Goal: Task Accomplishment & Management: Manage account settings

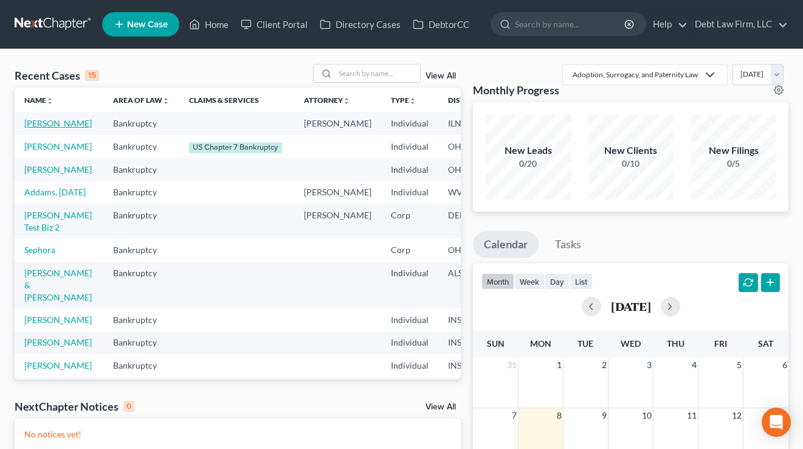
click at [38, 128] on link "Appleseed, Johnny" at bounding box center [58, 123] width 68 height 10
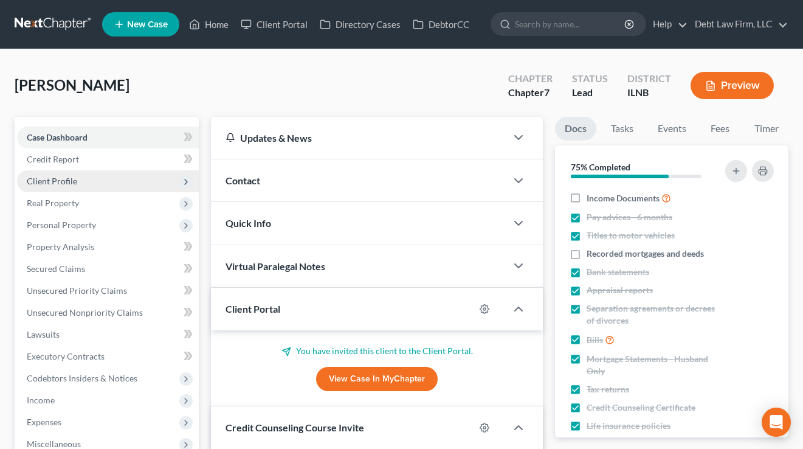
click at [71, 180] on span "Client Profile" at bounding box center [52, 181] width 50 height 10
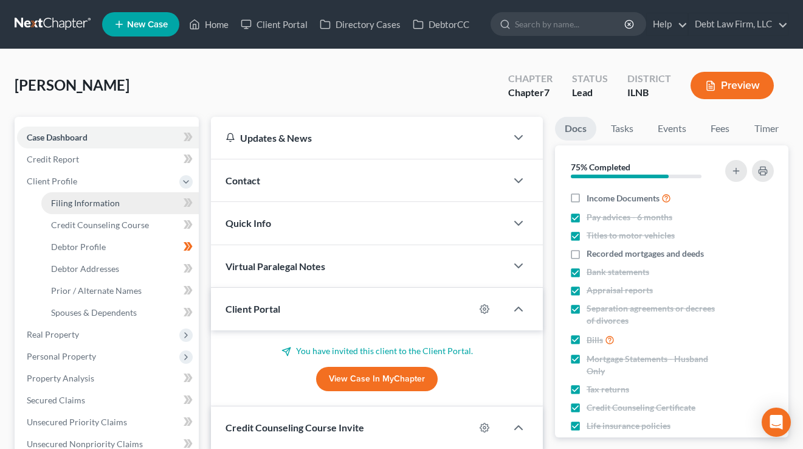
click at [73, 201] on span "Filing Information" at bounding box center [85, 203] width 69 height 10
select select "1"
select select "0"
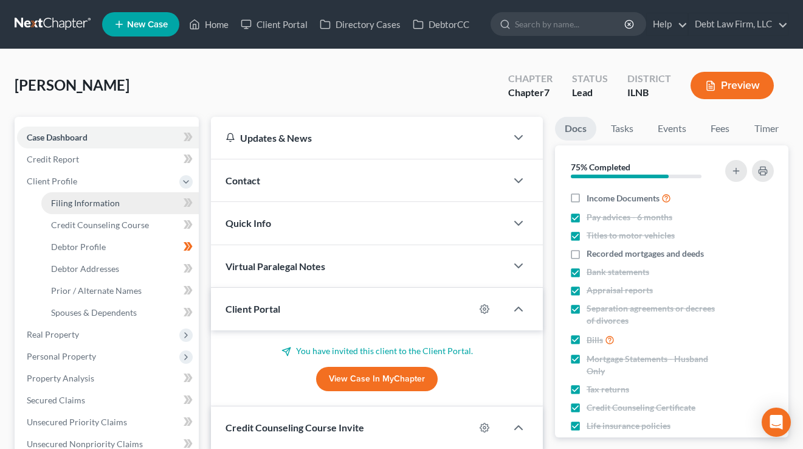
select select "14"
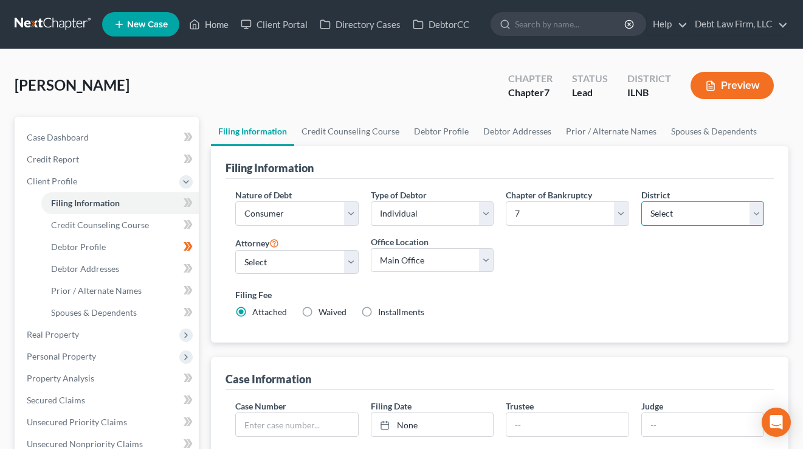
click at [684, 201] on select "Select Alabama - Middle Alabama - Northern Alabama - Southern Alaska Arizona Ar…" at bounding box center [703, 213] width 123 height 24
select select "51"
click at [642, 201] on select "Select Alabama - Middle Alabama - Northern Alabama - Southern Alaska Arizona Ar…" at bounding box center [703, 213] width 123 height 24
click at [490, 158] on div "Filing Information" at bounding box center [500, 162] width 549 height 33
click at [222, 30] on link "Home" at bounding box center [209, 24] width 52 height 22
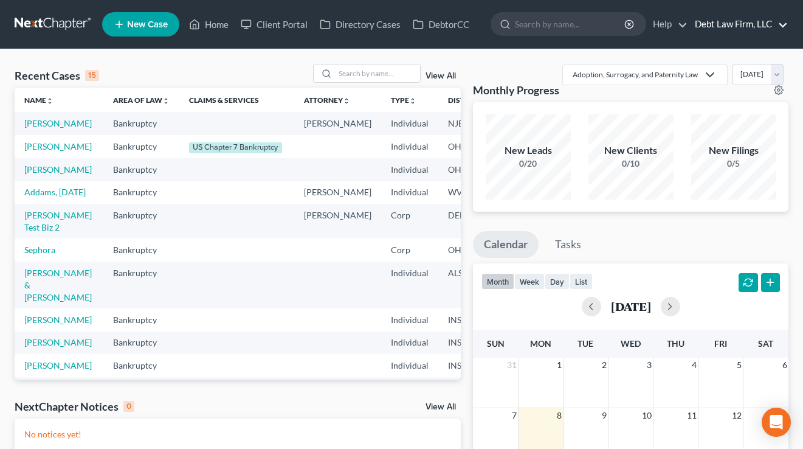
click at [713, 30] on link "Debt Law Firm, LLC" at bounding box center [738, 24] width 99 height 22
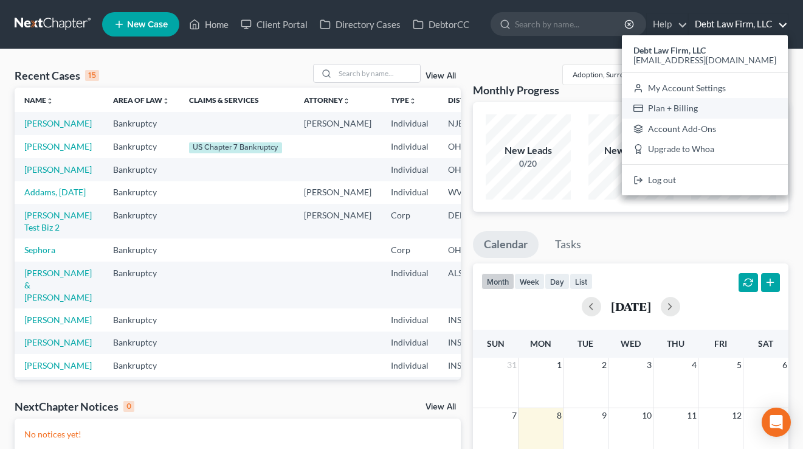
click at [707, 100] on link "Plan + Billing" at bounding box center [705, 108] width 166 height 21
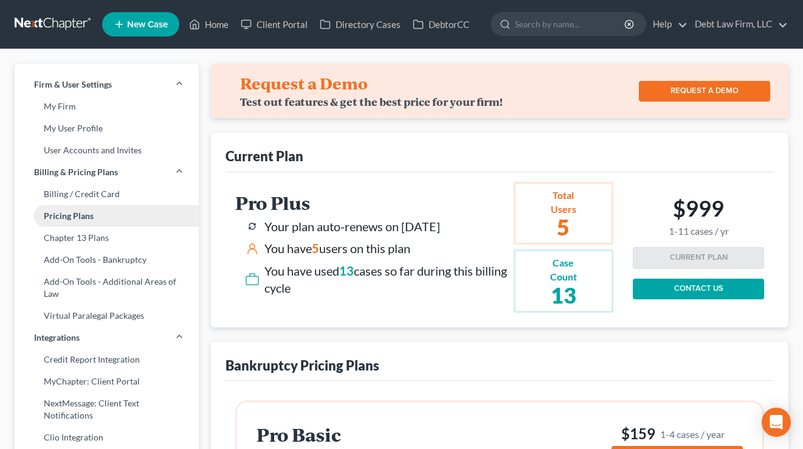
click at [80, 220] on link "Pricing Plans" at bounding box center [107, 216] width 184 height 22
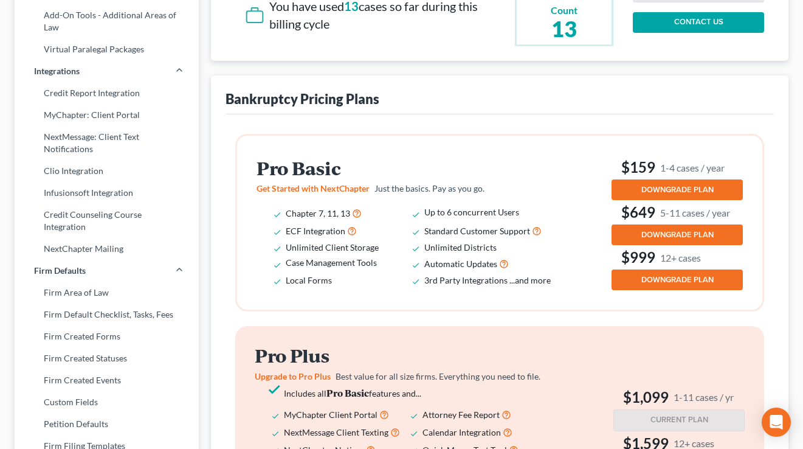
scroll to position [265, 0]
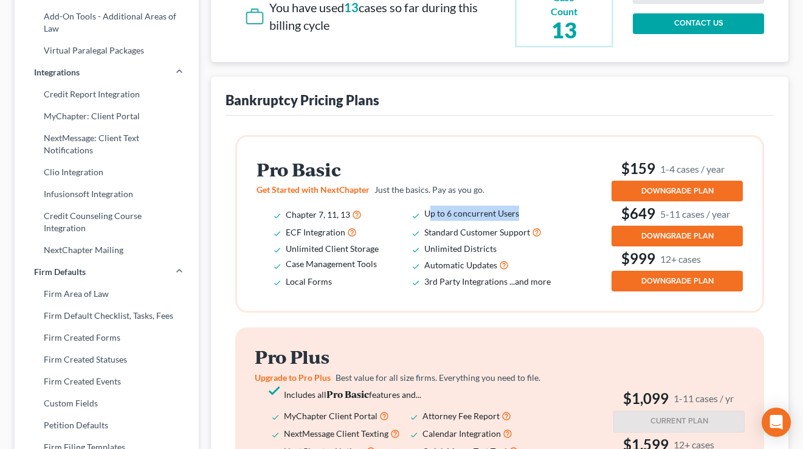
drag, startPoint x: 522, startPoint y: 214, endPoint x: 429, endPoint y: 217, distance: 93.7
click at [429, 217] on li "Up to 6 concurrent Users" at bounding box center [494, 215] width 139 height 18
click at [456, 221] on li "Up to 6 concurrent Users" at bounding box center [494, 215] width 139 height 18
drag, startPoint x: 497, startPoint y: 245, endPoint x: 428, endPoint y: 245, distance: 69.3
click at [428, 245] on li "Unlimited Districts" at bounding box center [494, 248] width 139 height 15
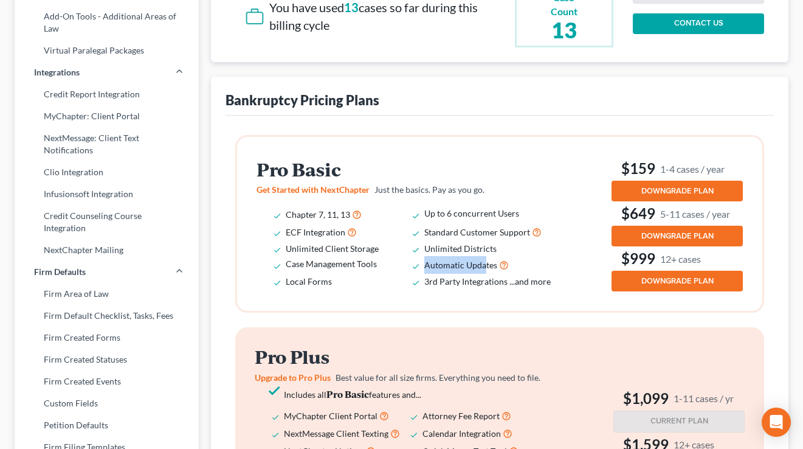
drag, startPoint x: 486, startPoint y: 269, endPoint x: 412, endPoint y: 263, distance: 73.8
click at [425, 263] on li "Automatic Updates" at bounding box center [494, 265] width 139 height 18
drag, startPoint x: 734, startPoint y: 168, endPoint x: 608, endPoint y: 156, distance: 126.5
click at [608, 156] on div "Pro Basic Get Started with NextChapter Just the basics. Pay as you go. Chapter …" at bounding box center [499, 224] width 525 height 174
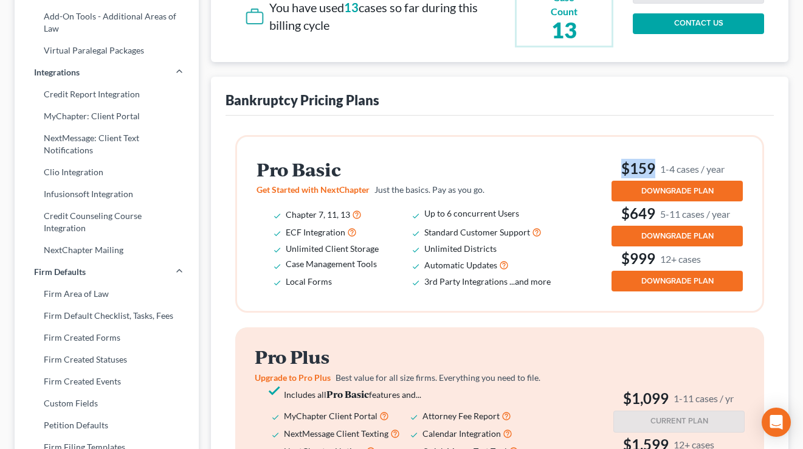
click at [608, 156] on div "Pro Basic Get Started with NextChapter Just the basics. Pay as you go. Chapter …" at bounding box center [499, 224] width 525 height 174
drag, startPoint x: 743, startPoint y: 213, endPoint x: 620, endPoint y: 209, distance: 122.9
click at [619, 209] on div "Pro Basic Get Started with NextChapter Just the basics. Pay as you go. Chapter …" at bounding box center [499, 224] width 525 height 174
click at [620, 209] on h3 "$649 5-11 cases / year" at bounding box center [677, 213] width 131 height 19
drag, startPoint x: 724, startPoint y: 259, endPoint x: 623, endPoint y: 257, distance: 101.0
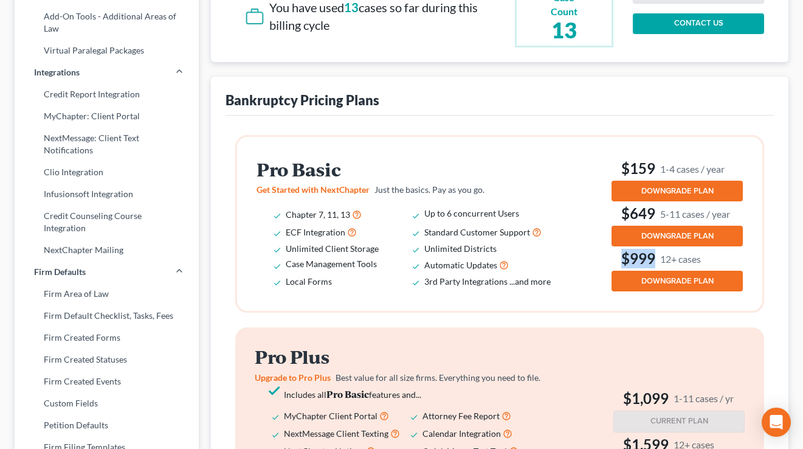
click at [623, 257] on h3 "$999 12+ cases" at bounding box center [677, 258] width 131 height 19
click at [553, 224] on li "Standard Customer Support" at bounding box center [494, 232] width 139 height 18
drag, startPoint x: 660, startPoint y: 255, endPoint x: 606, endPoint y: 253, distance: 53.6
click at [606, 253] on div "Pro Basic Get Started with NextChapter Just the basics. Pay as you go. Chapter …" at bounding box center [500, 223] width 487 height 135
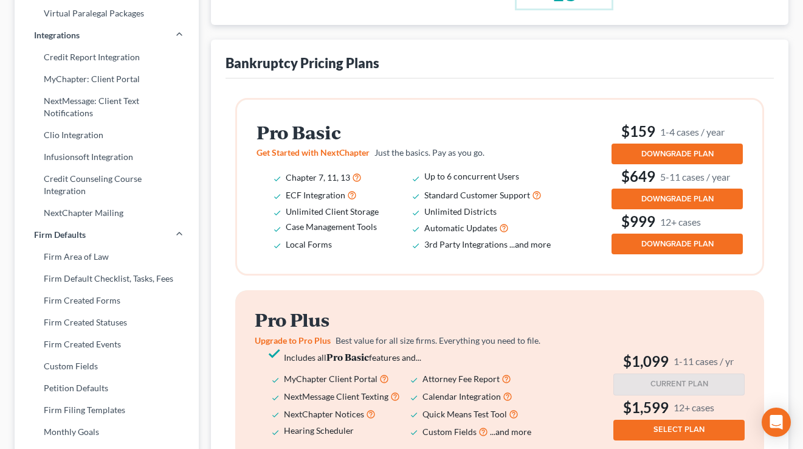
scroll to position [366, 0]
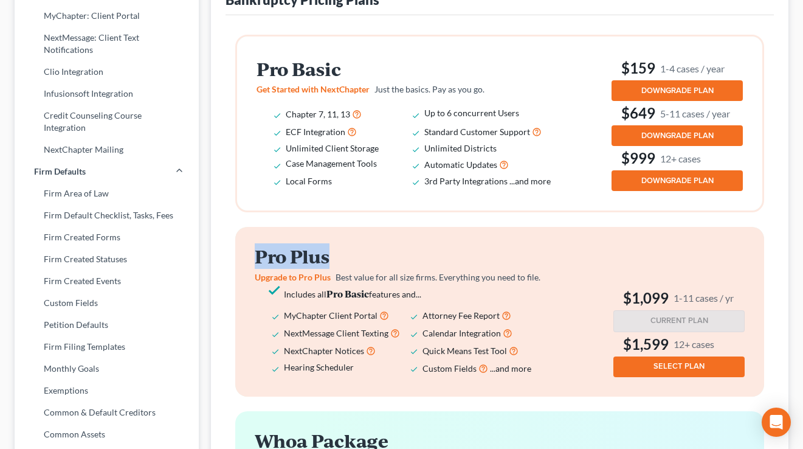
drag, startPoint x: 352, startPoint y: 260, endPoint x: 256, endPoint y: 250, distance: 96.0
click at [256, 250] on h2 "Pro Plus" at bounding box center [410, 256] width 311 height 20
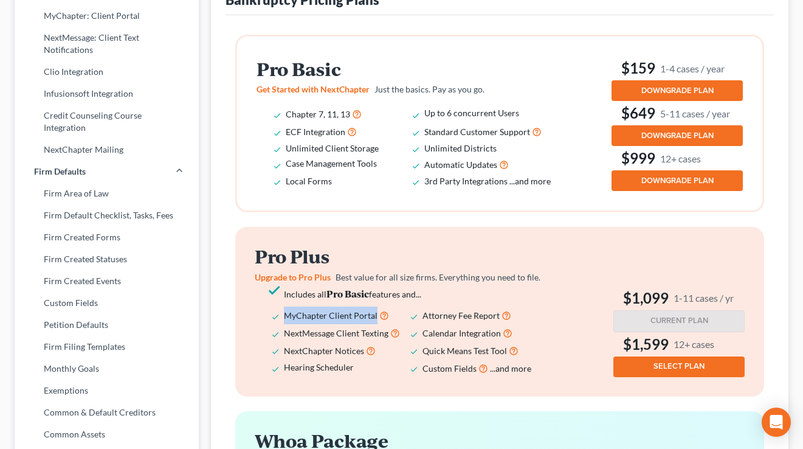
drag, startPoint x: 376, startPoint y: 313, endPoint x: 280, endPoint y: 319, distance: 95.6
click at [284, 319] on li "MyChapter Client Portal" at bounding box center [353, 316] width 139 height 18
drag, startPoint x: 736, startPoint y: 297, endPoint x: 608, endPoint y: 296, distance: 127.7
click at [608, 296] on div "Pro Plus Upgrade to Pro Plus Best value for all size firms. Everything you need…" at bounding box center [500, 311] width 490 height 130
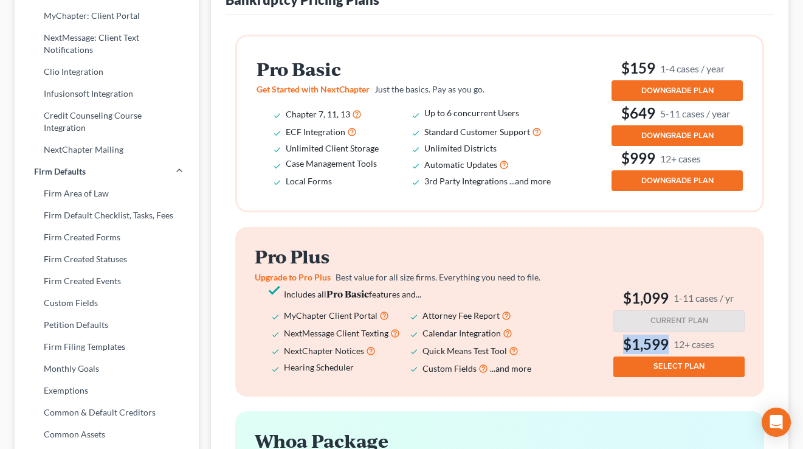
drag, startPoint x: 726, startPoint y: 339, endPoint x: 616, endPoint y: 339, distance: 110.1
click at [616, 339] on h3 "$1,599 12+ cases" at bounding box center [679, 344] width 131 height 19
click at [441, 243] on div "Pro Plus Upgrade to Pro Plus Best value for all size firms. Everything you need…" at bounding box center [499, 311] width 529 height 169
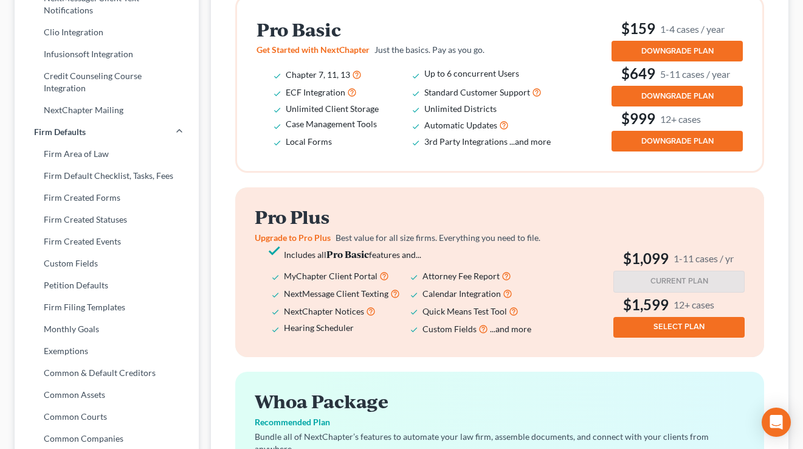
scroll to position [401, 0]
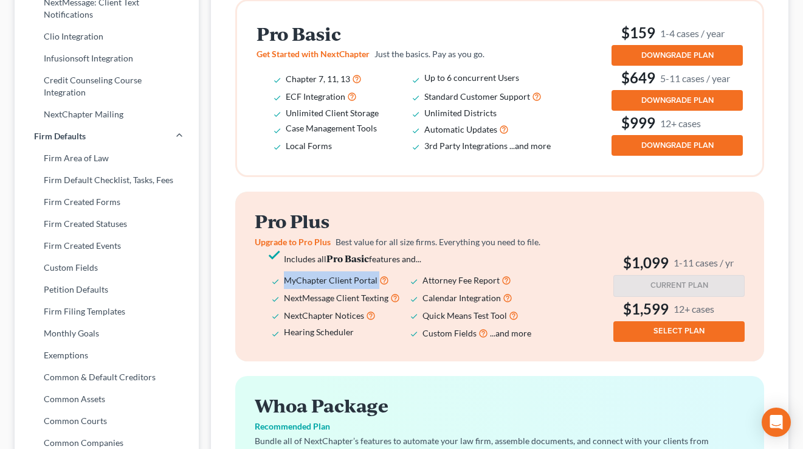
drag, startPoint x: 401, startPoint y: 277, endPoint x: 280, endPoint y: 276, distance: 121.0
click at [280, 276] on ul "Includes all Pro Basic features and... MyChapter Client Portal Attorney Fee Rep…" at bounding box center [410, 296] width 311 height 91
drag, startPoint x: 397, startPoint y: 320, endPoint x: 269, endPoint y: 307, distance: 127.8
click at [269, 307] on ul "Includes all Pro Basic features and... MyChapter Client Portal Attorney Fee Rep…" at bounding box center [410, 296] width 311 height 91
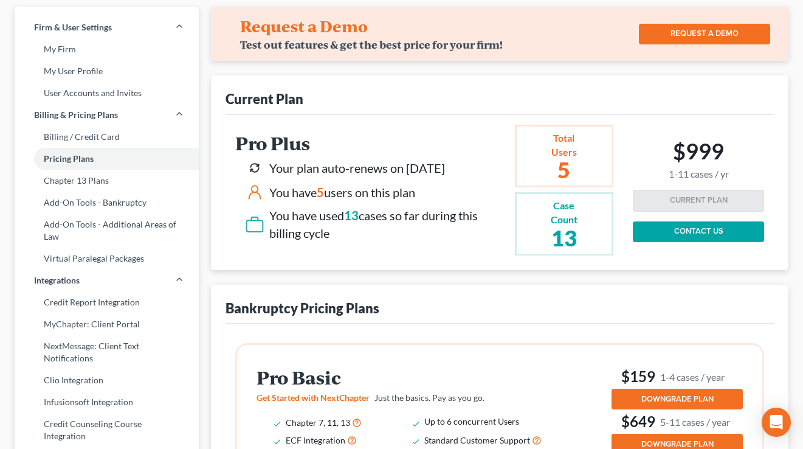
scroll to position [0, 0]
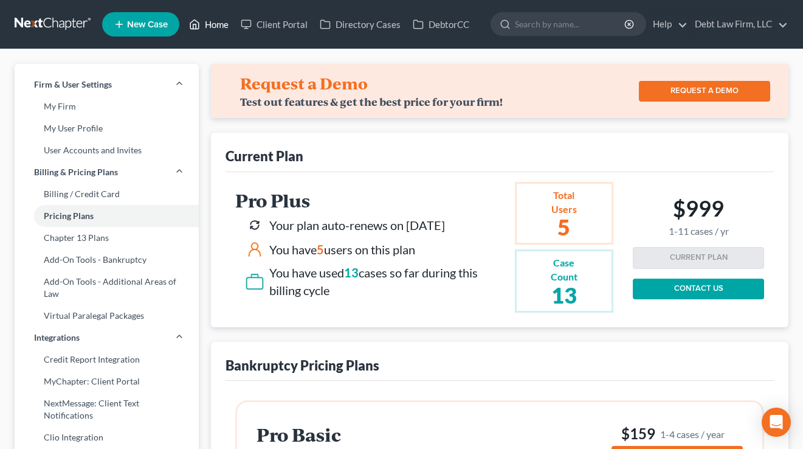
click at [210, 29] on link "Home" at bounding box center [209, 24] width 52 height 22
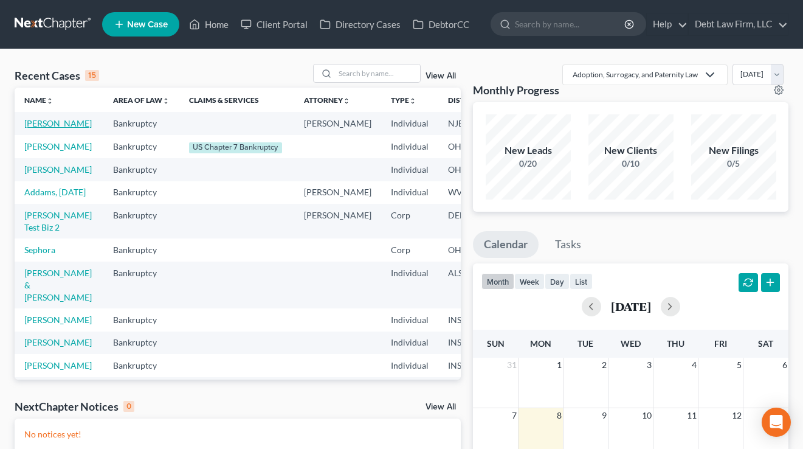
click at [33, 128] on link "Appleseed, Johnny" at bounding box center [58, 123] width 68 height 10
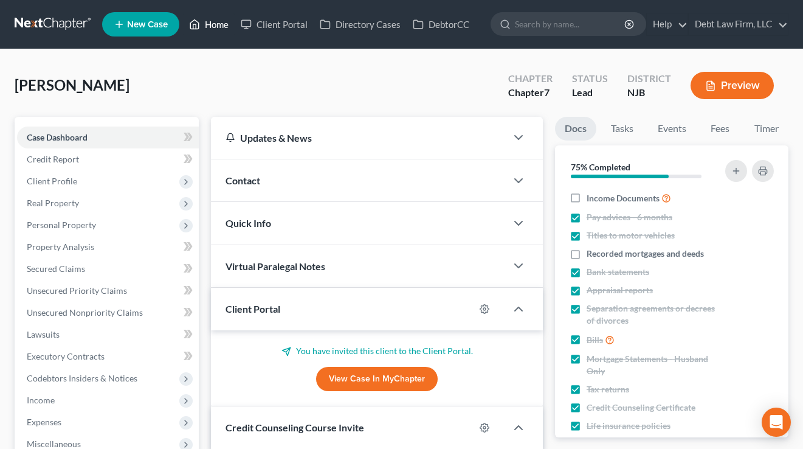
click at [215, 25] on link "Home" at bounding box center [209, 24] width 52 height 22
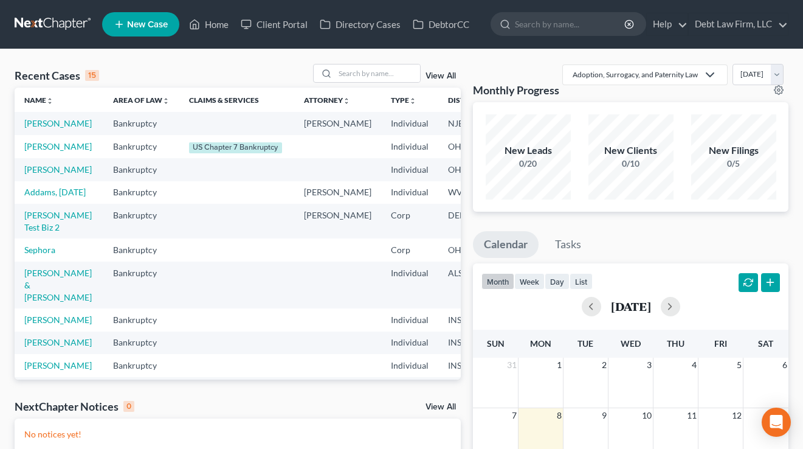
click at [768, 35] on li "Debt Law Firm, LLC Debt Law Firm, LLC qa@nextchapterbk.com My Account Settings …" at bounding box center [738, 24] width 100 height 23
click at [757, 22] on link "Debt Law Firm, LLC" at bounding box center [738, 24] width 99 height 22
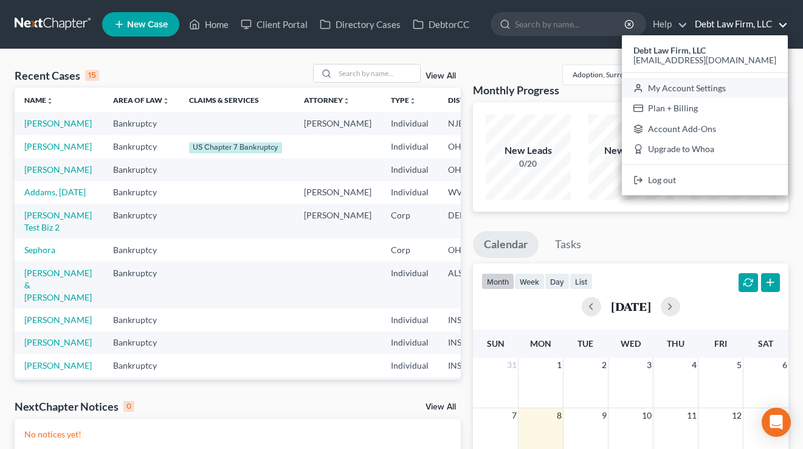
click at [727, 78] on link "My Account Settings" at bounding box center [705, 88] width 166 height 21
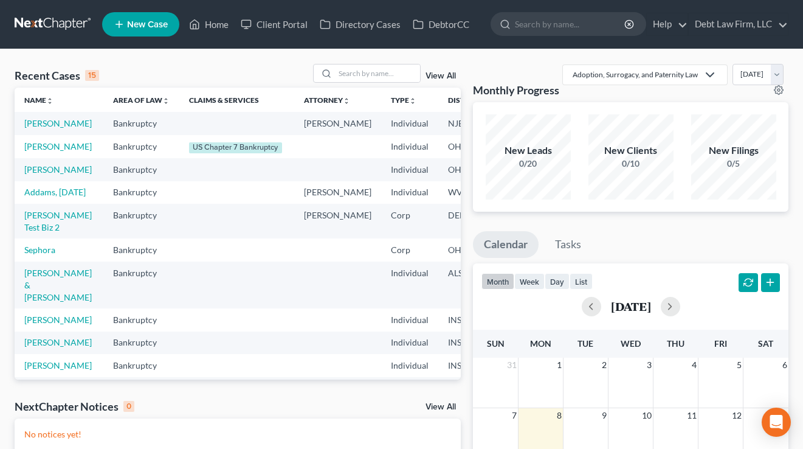
select select "61"
select select "24"
select select "36"
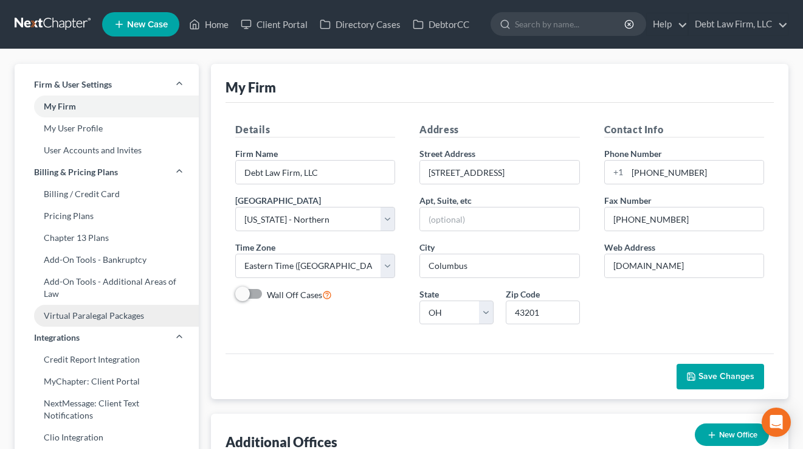
click at [119, 311] on link "Virtual Paralegal Packages" at bounding box center [107, 316] width 184 height 22
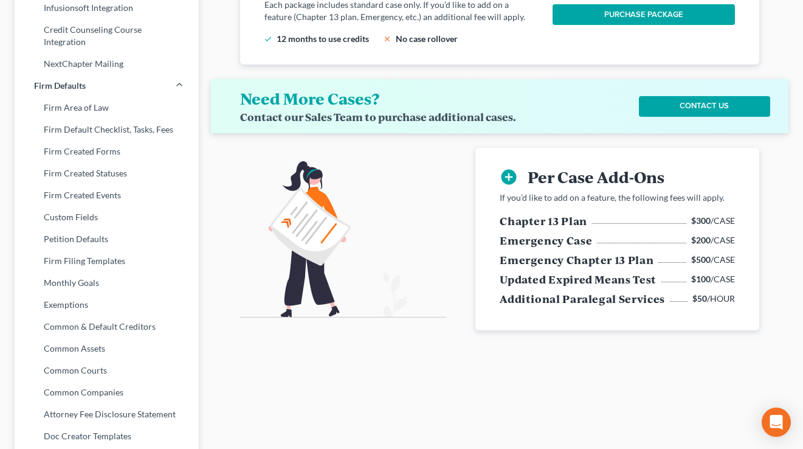
scroll to position [453, 0]
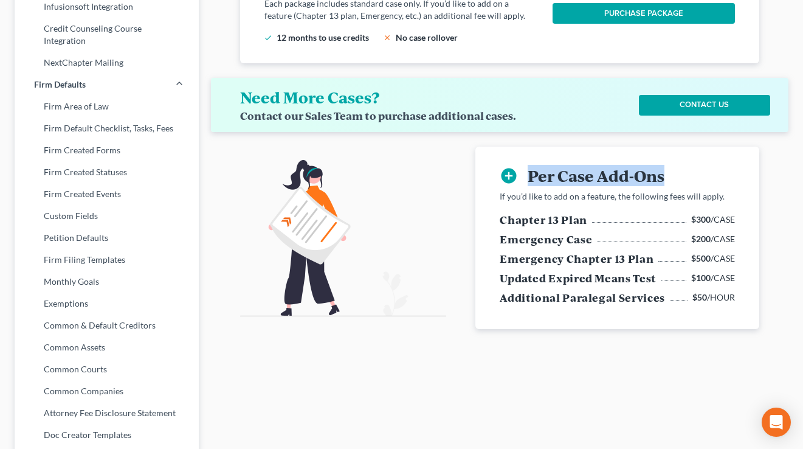
drag, startPoint x: 678, startPoint y: 178, endPoint x: 521, endPoint y: 176, distance: 156.9
click at [521, 176] on div "add_circle Per Case Add-Ons" at bounding box center [617, 175] width 235 height 19
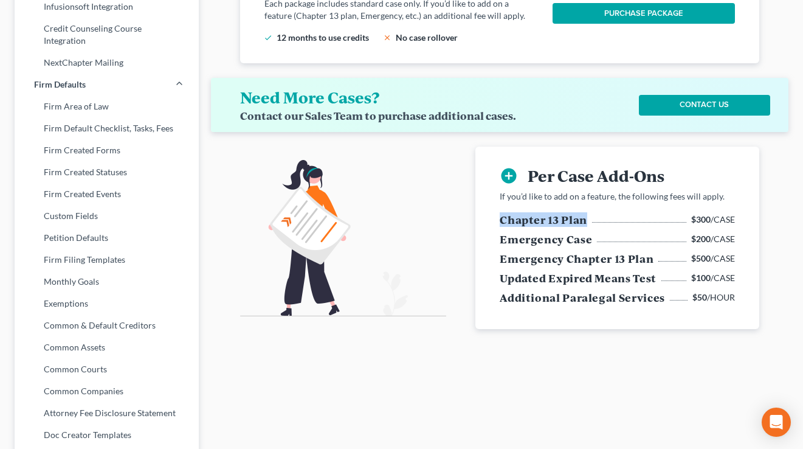
drag, startPoint x: 584, startPoint y: 223, endPoint x: 500, endPoint y: 226, distance: 84.0
click at [499, 226] on div "add_circle Per Case Add-Ons If you’d like to add on a feature, the following fe…" at bounding box center [617, 238] width 255 height 182
drag, startPoint x: 734, startPoint y: 218, endPoint x: 691, endPoint y: 215, distance: 42.6
click at [691, 215] on div "Chapter 13 Plan $300 /CASE" at bounding box center [617, 221] width 235 height 19
click at [330, 165] on div at bounding box center [343, 238] width 206 height 156
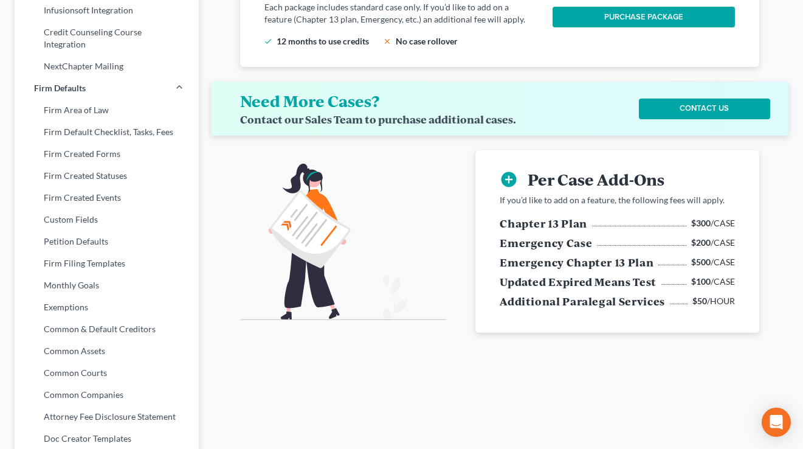
scroll to position [0, 0]
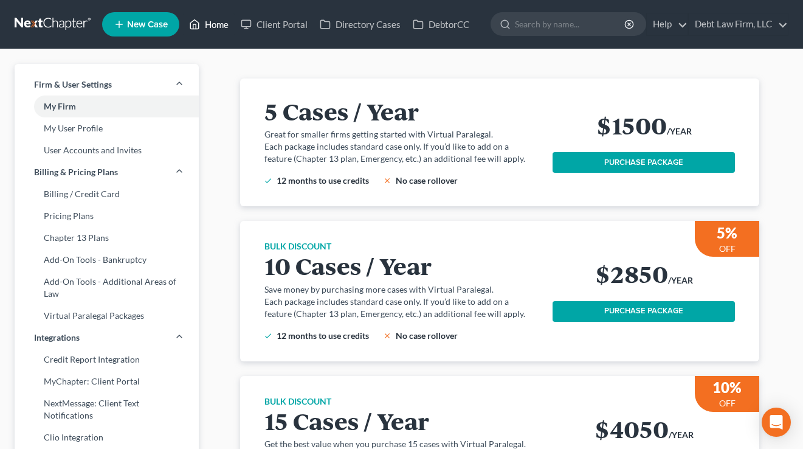
click at [230, 26] on link "Home" at bounding box center [209, 24] width 52 height 22
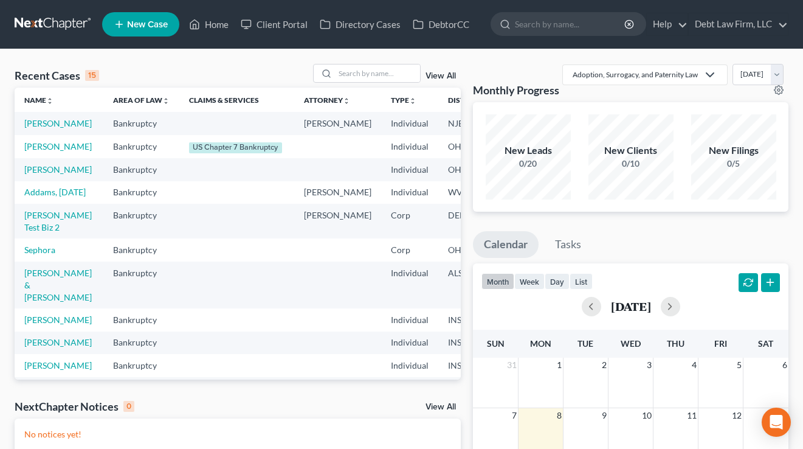
click at [38, 158] on td "Bando, James" at bounding box center [59, 146] width 89 height 23
click at [37, 151] on link "Bando, James" at bounding box center [58, 146] width 68 height 10
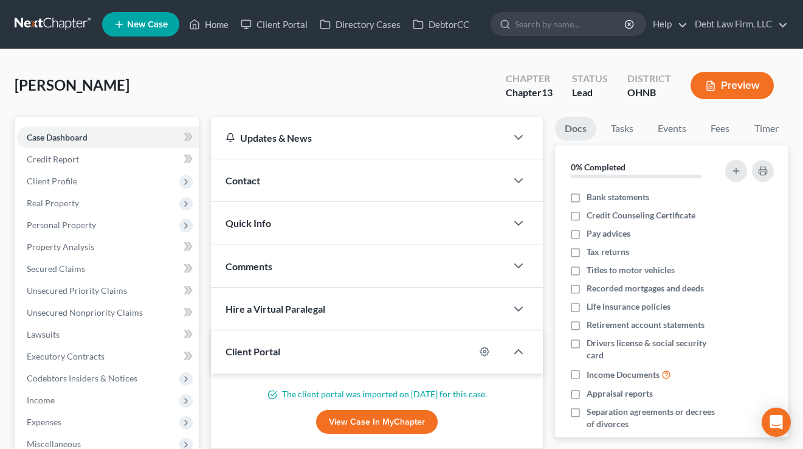
click at [364, 302] on div "Hire a Virtual Paralegal" at bounding box center [359, 309] width 296 height 42
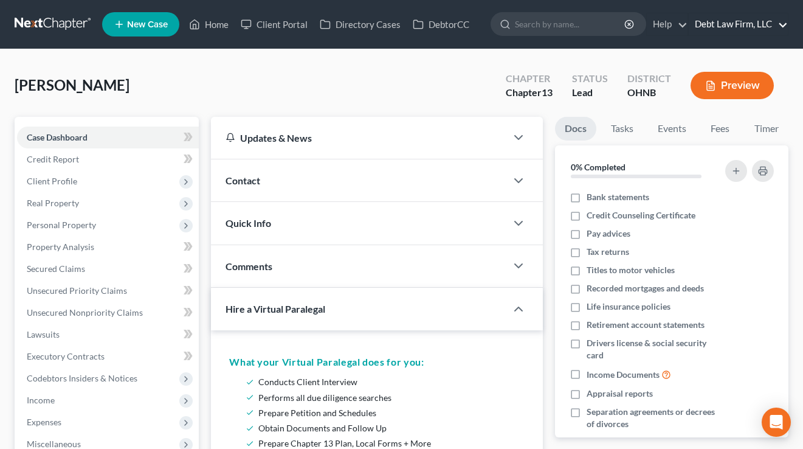
click at [732, 30] on link "Debt Law Firm, LLC" at bounding box center [738, 24] width 99 height 22
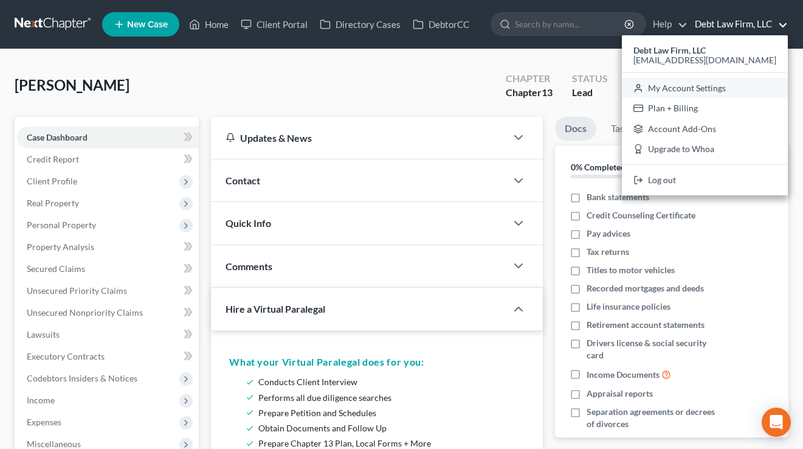
click at [732, 86] on link "My Account Settings" at bounding box center [705, 88] width 166 height 21
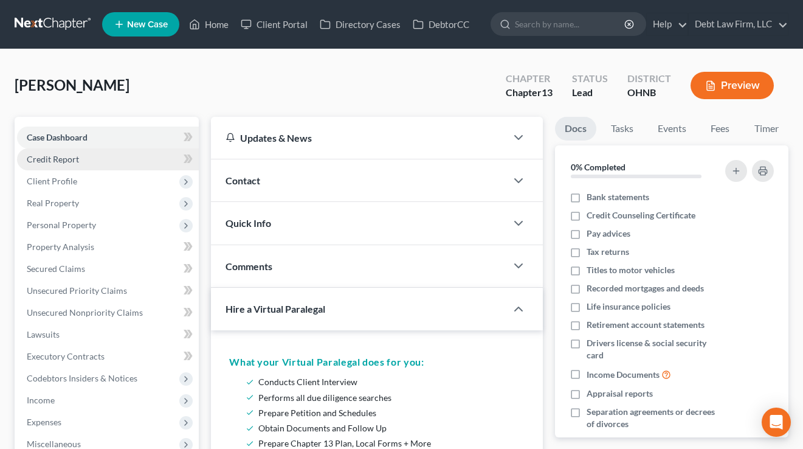
select select "61"
select select "24"
select select "36"
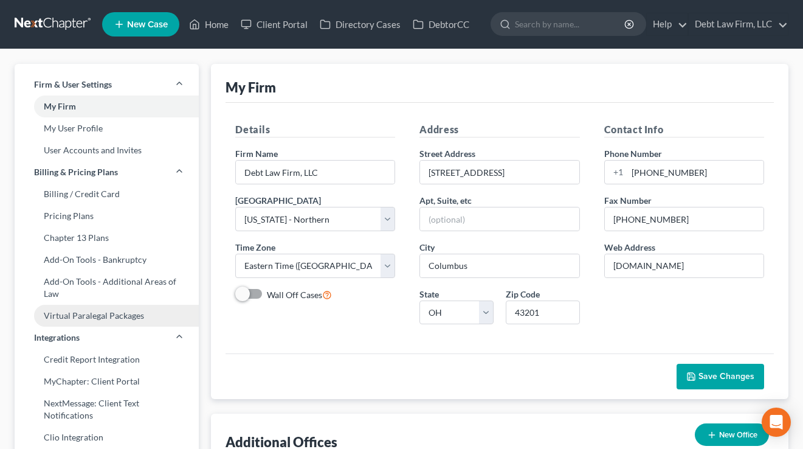
click at [87, 317] on link "Virtual Paralegal Packages" at bounding box center [107, 316] width 184 height 22
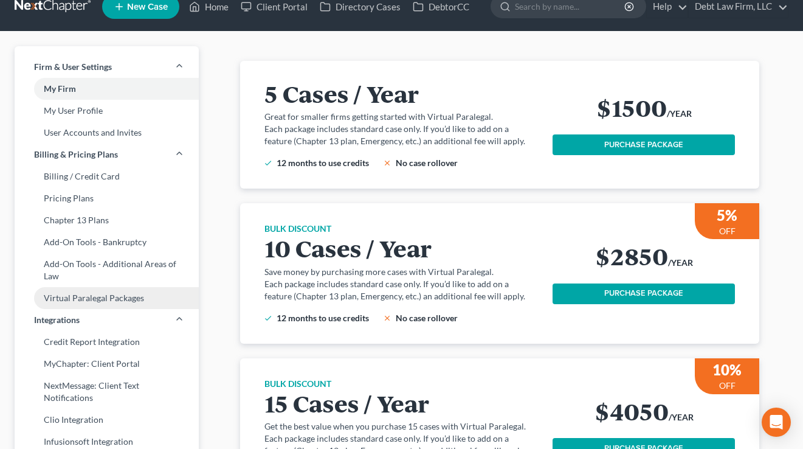
scroll to position [43, 0]
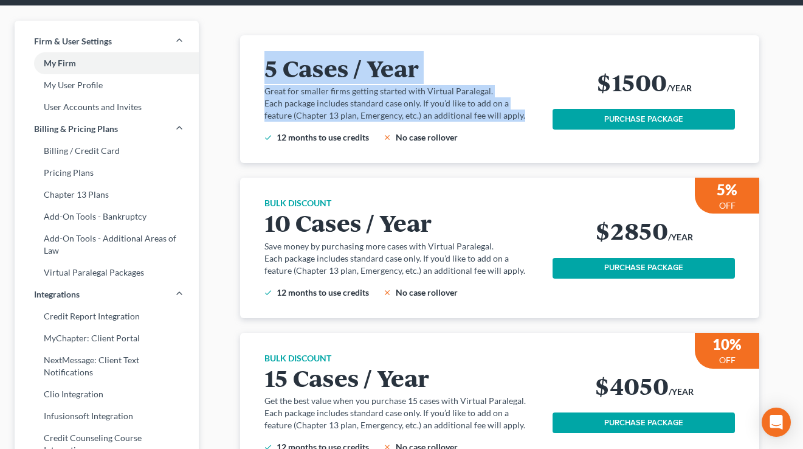
drag, startPoint x: 503, startPoint y: 121, endPoint x: 243, endPoint y: 77, distance: 264.0
click at [243, 77] on div "5 Cases / Year Great for smaller firms getting started with Virtual Paralegal. …" at bounding box center [499, 99] width 519 height 128
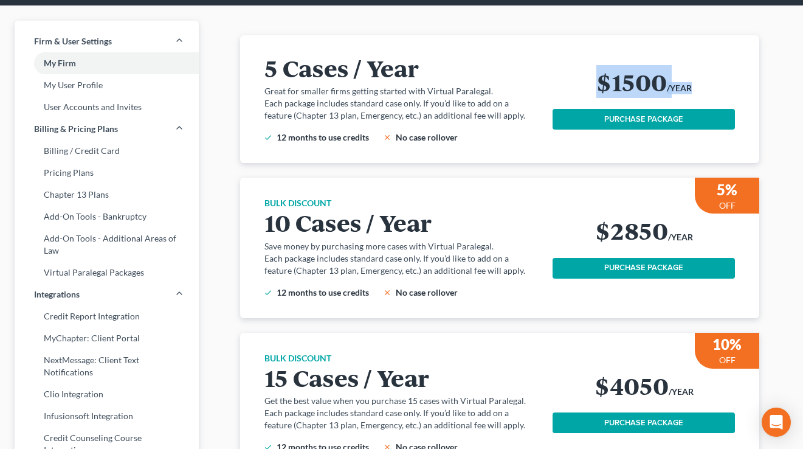
drag, startPoint x: 726, startPoint y: 92, endPoint x: 570, endPoint y: 82, distance: 156.0
click at [570, 82] on div "$1500 /YEAR" at bounding box center [644, 84] width 182 height 30
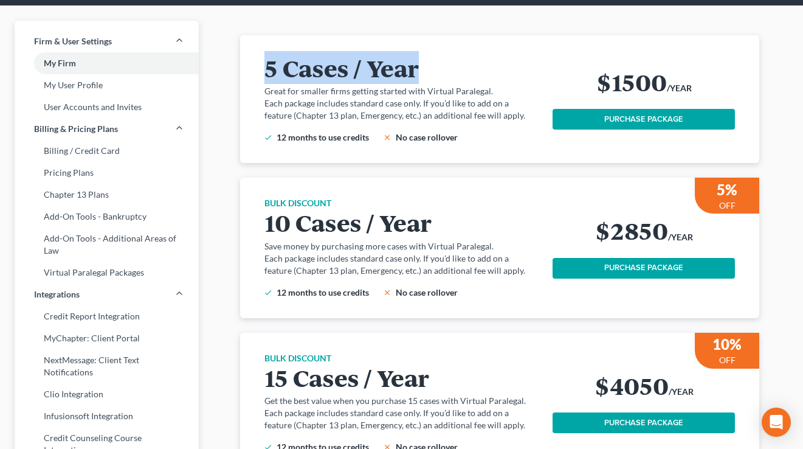
drag, startPoint x: 446, startPoint y: 55, endPoint x: 269, endPoint y: 48, distance: 177.1
click at [269, 48] on div "5 Cases / Year Great for smaller firms getting started with Virtual Paralegal. …" at bounding box center [500, 99] width 490 height 128
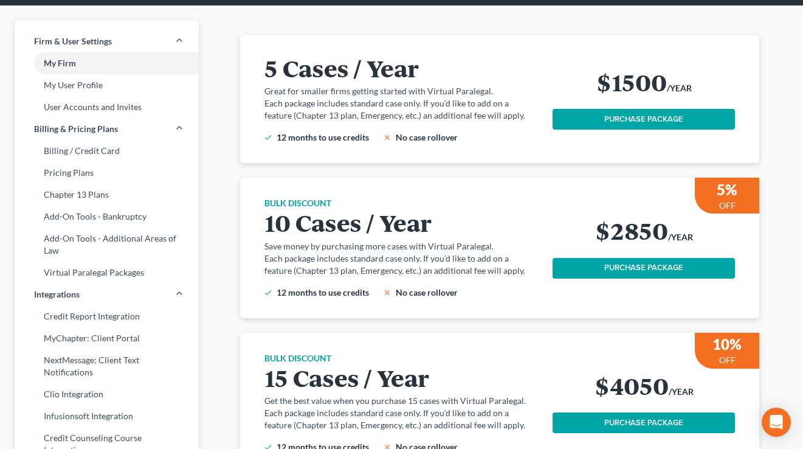
click at [227, 130] on div "5 Cases / Year Great for smaller firms getting started with Virtual Paralegal. …" at bounding box center [500, 386] width 578 height 703
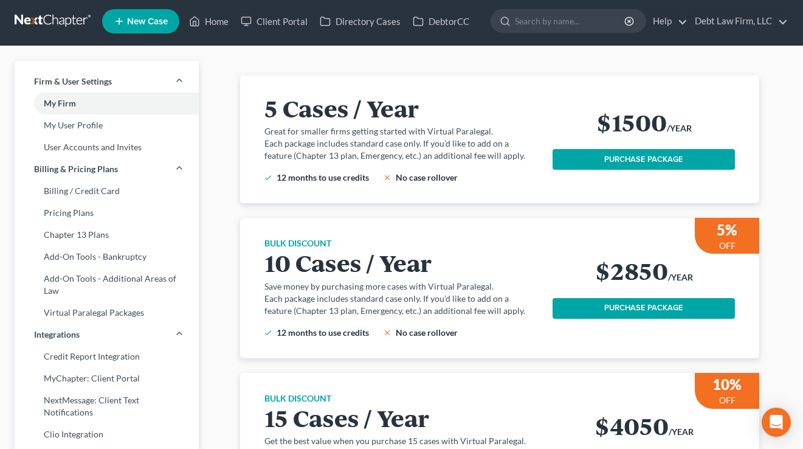
scroll to position [1, 0]
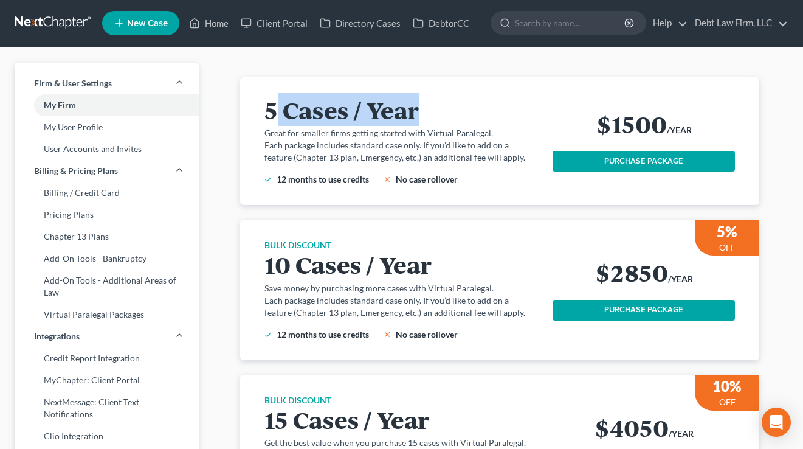
drag, startPoint x: 431, startPoint y: 122, endPoint x: 273, endPoint y: 114, distance: 158.3
click at [273, 114] on h2 "5 Cases / Year" at bounding box center [402, 110] width 274 height 26
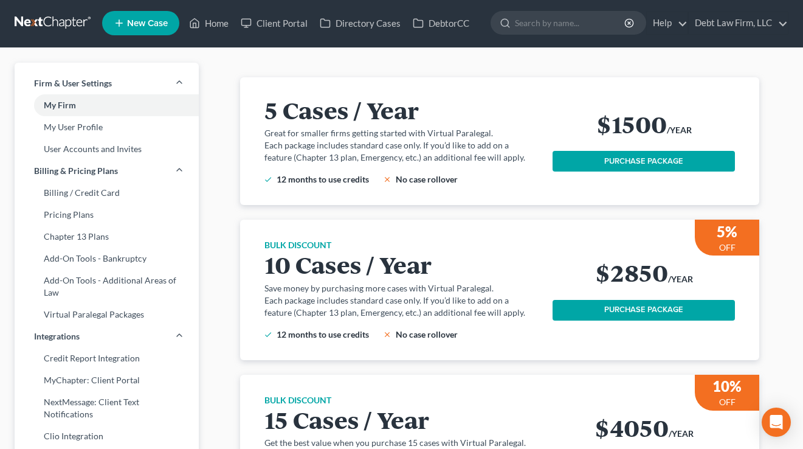
click at [412, 128] on p "Great for smaller firms getting started with Virtual Paralegal." at bounding box center [402, 133] width 274 height 12
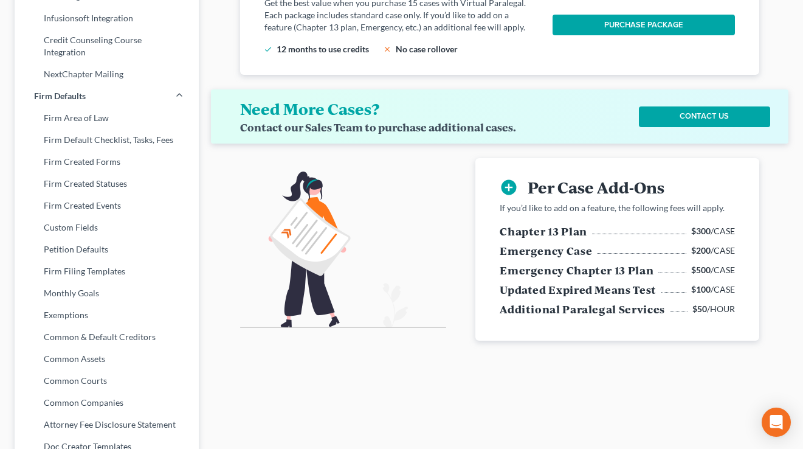
scroll to position [443, 0]
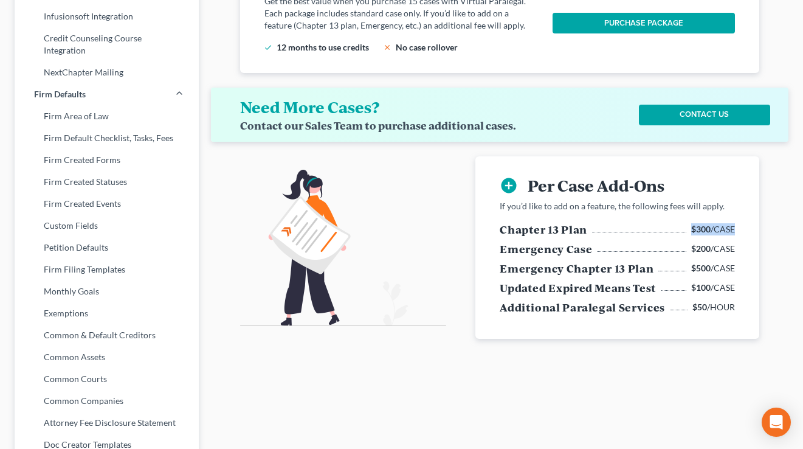
drag, startPoint x: 738, startPoint y: 232, endPoint x: 692, endPoint y: 228, distance: 46.4
click at [692, 228] on div "add_circle Per Case Add-Ons If you’d like to add on a feature, the following fe…" at bounding box center [617, 247] width 255 height 182
click at [692, 228] on b "$300" at bounding box center [701, 229] width 19 height 10
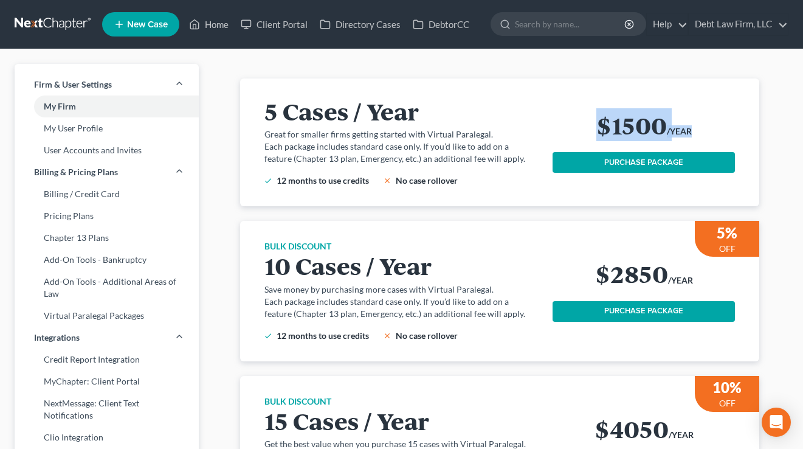
drag, startPoint x: 700, startPoint y: 132, endPoint x: 596, endPoint y: 120, distance: 104.7
click at [596, 120] on div "$1500 /YEAR" at bounding box center [644, 127] width 182 height 30
click at [86, 220] on link "Pricing Plans" at bounding box center [107, 216] width 184 height 22
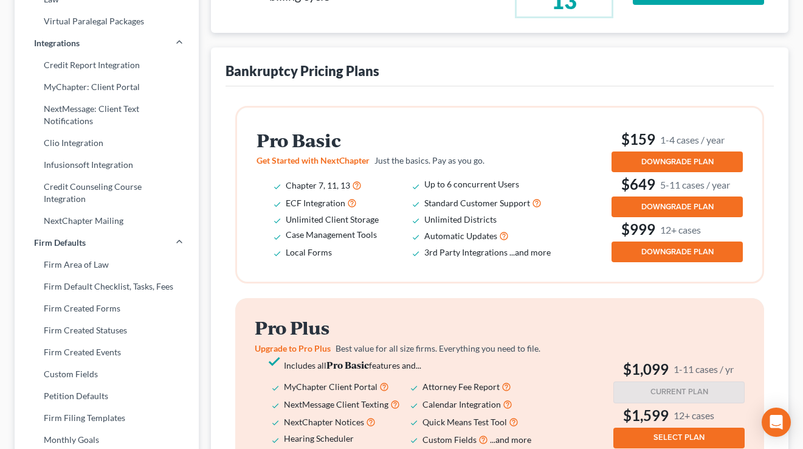
scroll to position [247, 0]
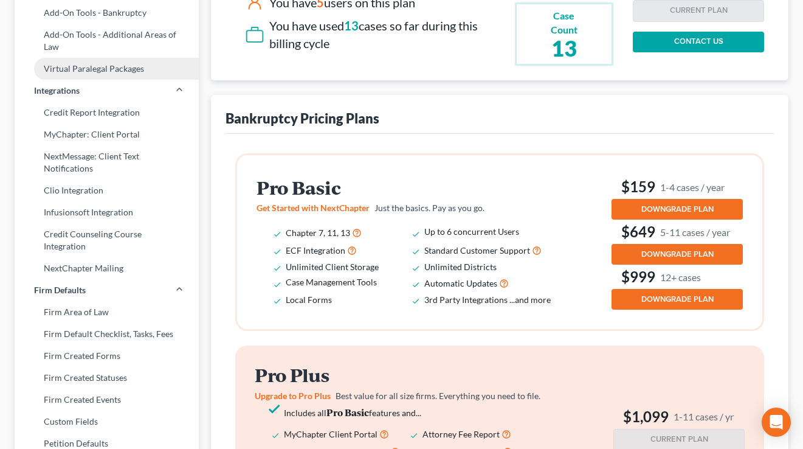
click at [68, 70] on link "Virtual Paralegal Packages" at bounding box center [107, 69] width 184 height 22
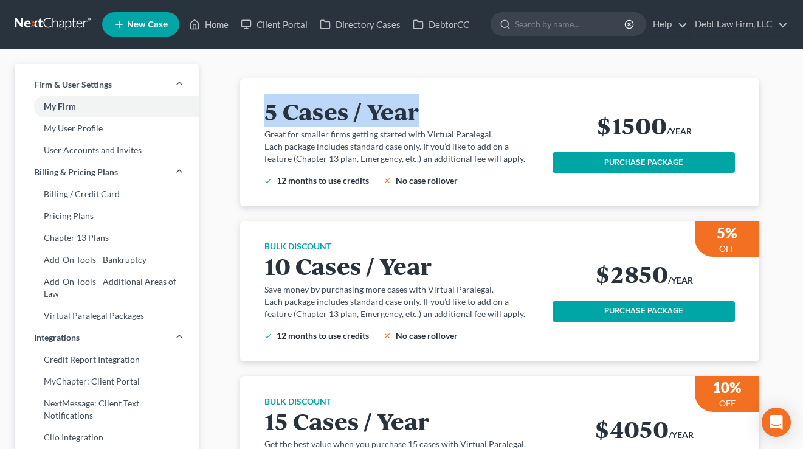
drag, startPoint x: 459, startPoint y: 120, endPoint x: 267, endPoint y: 117, distance: 192.2
click at [266, 117] on h2 "5 Cases / Year" at bounding box center [402, 111] width 274 height 26
click at [267, 117] on h2 "5 Cases / Year" at bounding box center [402, 111] width 274 height 26
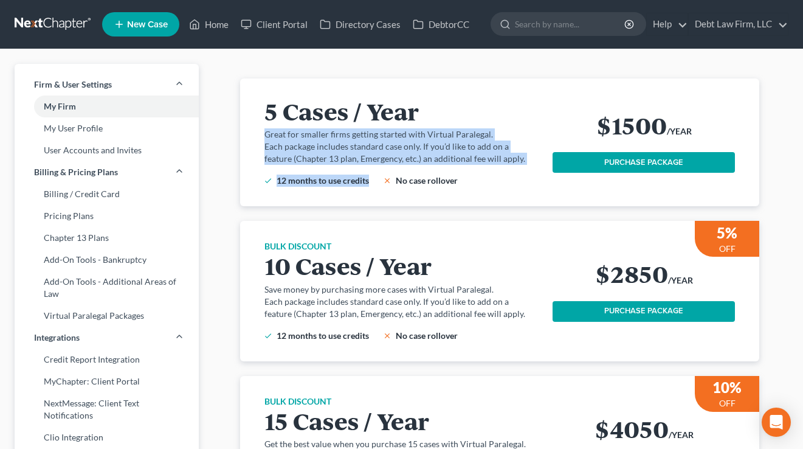
drag, startPoint x: 504, startPoint y: 169, endPoint x: 259, endPoint y: 126, distance: 248.3
click at [259, 126] on div "5 Cases / Year Great for smaller firms getting started with Virtual Paralegal. …" at bounding box center [500, 142] width 490 height 128
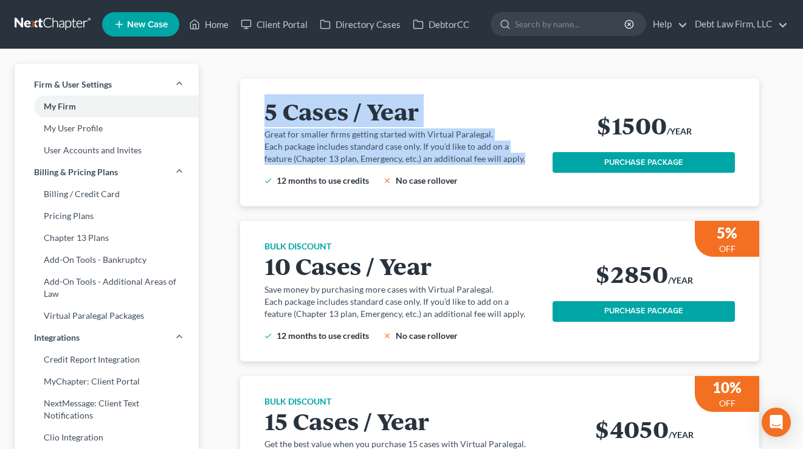
drag, startPoint x: 501, startPoint y: 161, endPoint x: 270, endPoint y: 126, distance: 233.2
click at [270, 126] on div "5 Cases / Year Great for smaller firms getting started with Virtual Paralegal. …" at bounding box center [409, 142] width 288 height 89
click at [270, 123] on h2 "5 Cases / Year" at bounding box center [402, 111] width 274 height 26
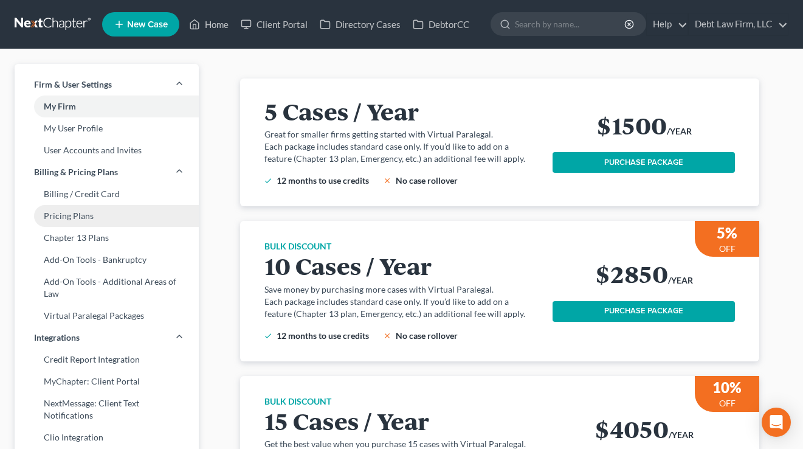
click at [92, 221] on link "Pricing Plans" at bounding box center [107, 216] width 184 height 22
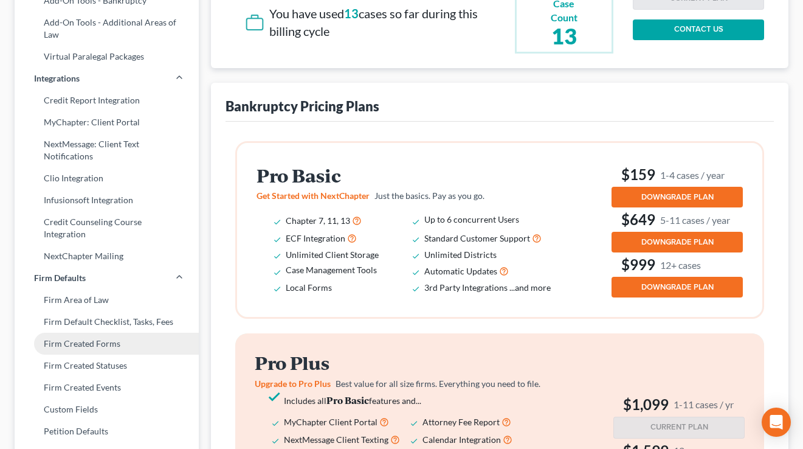
scroll to position [115, 0]
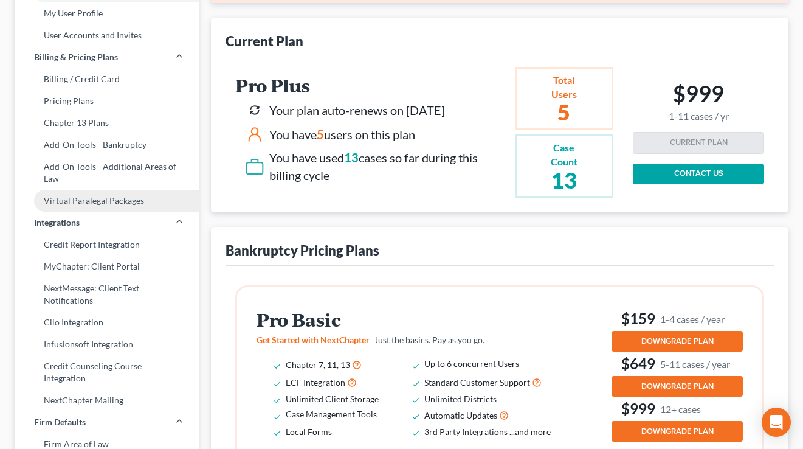
click at [98, 193] on link "Virtual Paralegal Packages" at bounding box center [107, 201] width 184 height 22
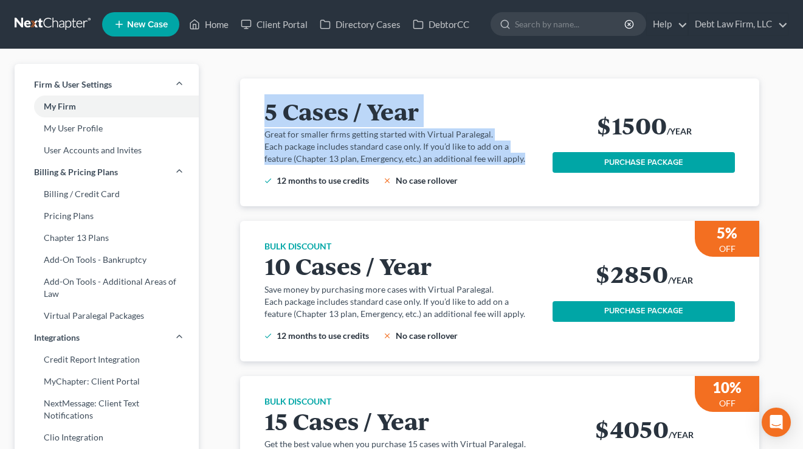
drag, startPoint x: 509, startPoint y: 161, endPoint x: 251, endPoint y: 105, distance: 263.9
click at [251, 105] on div "5 Cases / Year Great for smaller firms getting started with Virtual Paralegal. …" at bounding box center [499, 142] width 519 height 128
click at [489, 139] on p "Great for smaller firms getting started with Virtual Paralegal." at bounding box center [402, 134] width 274 height 12
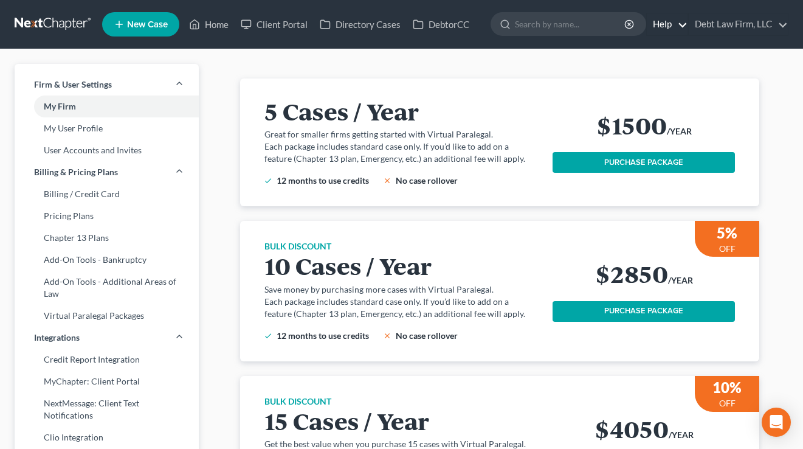
click at [663, 26] on link "Help" at bounding box center [667, 24] width 41 height 22
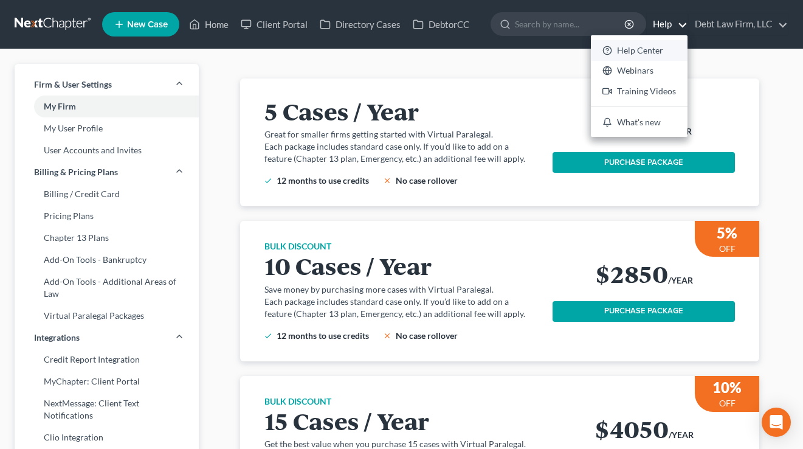
click at [641, 49] on link "Help Center" at bounding box center [639, 50] width 97 height 21
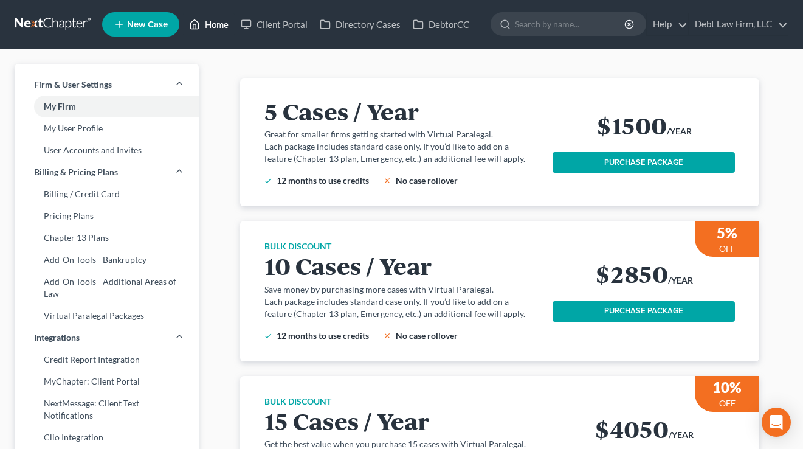
click at [213, 29] on link "Home" at bounding box center [209, 24] width 52 height 22
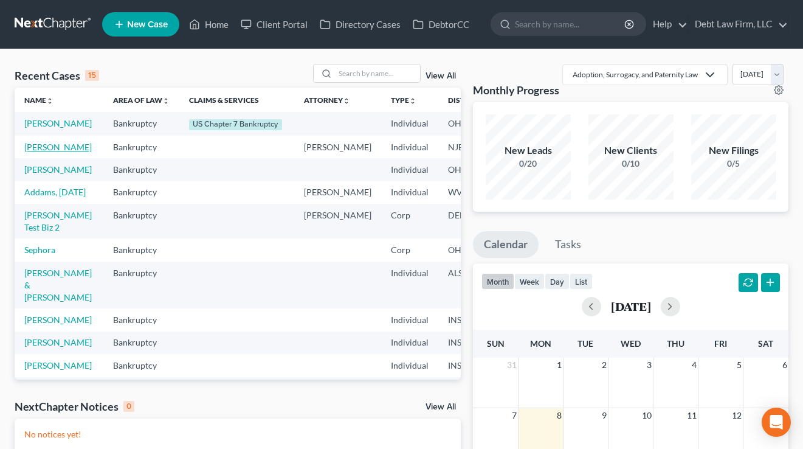
click at [38, 152] on link "Appleseed, Johnny" at bounding box center [58, 147] width 68 height 10
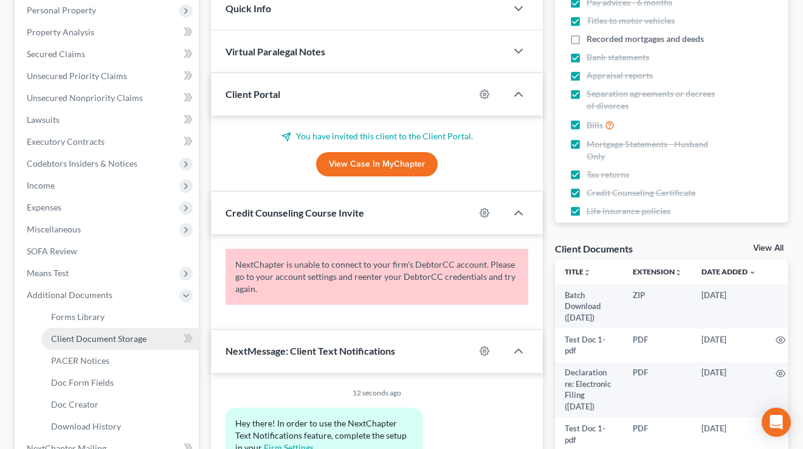
click at [91, 341] on span "Client Document Storage" at bounding box center [98, 338] width 95 height 10
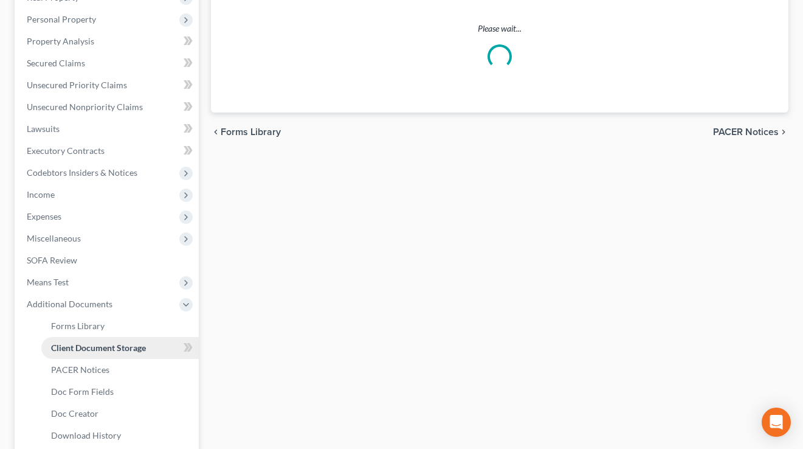
scroll to position [47, 0]
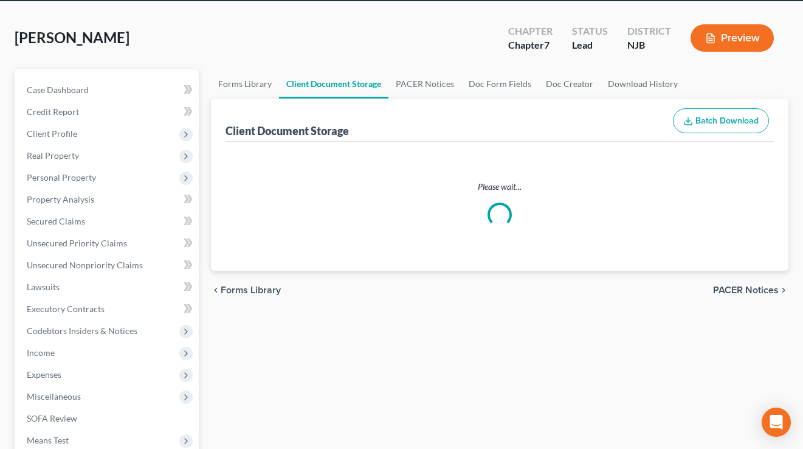
select select "9"
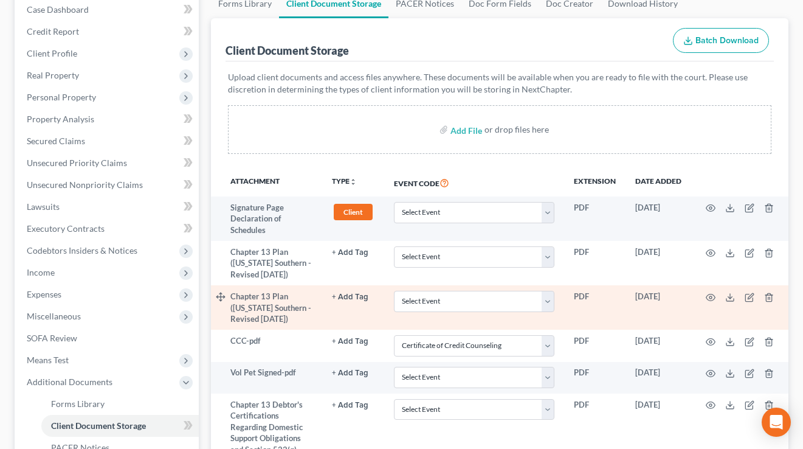
scroll to position [0, 0]
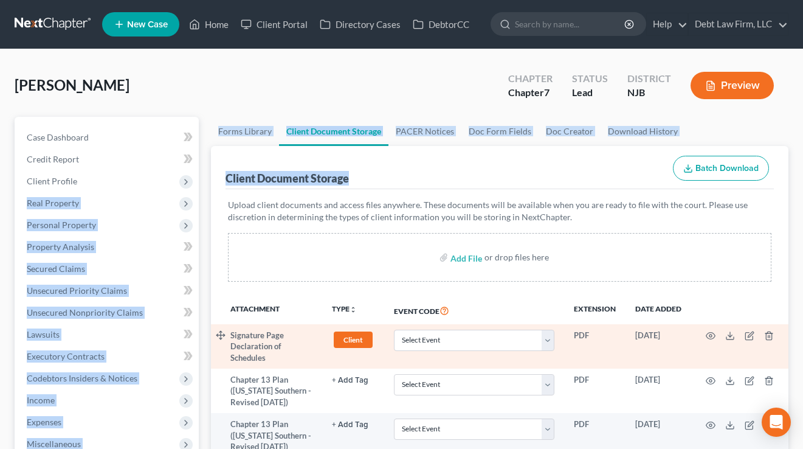
drag, startPoint x: 362, startPoint y: 178, endPoint x: 311, endPoint y: 325, distance: 155.8
click at [200, 179] on div "Petition Navigation Case Dashboard Payments Invoices Payments Payments Credit R…" at bounding box center [402, 453] width 786 height 673
click at [201, 179] on div "Case Dashboard Payments Invoices Payments Payments Credit Report Client Profile" at bounding box center [107, 453] width 196 height 673
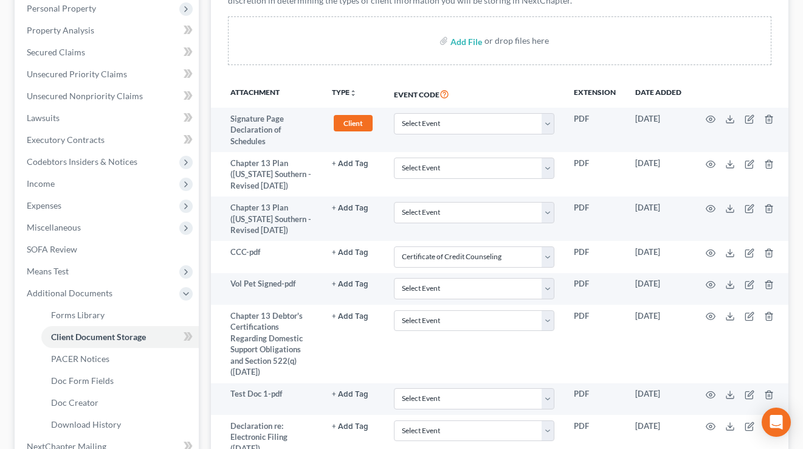
scroll to position [209, 0]
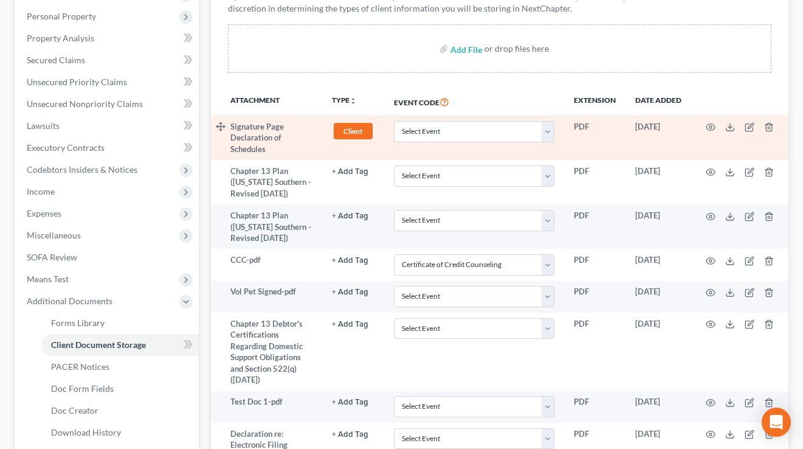
click at [706, 125] on td at bounding box center [740, 138] width 97 height 44
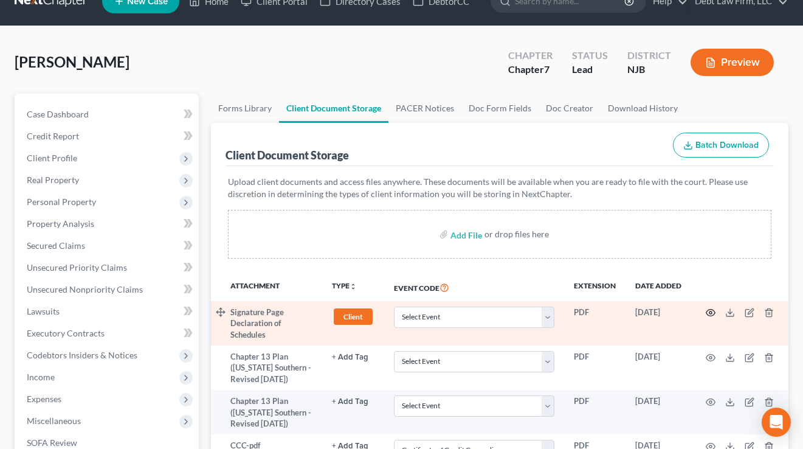
scroll to position [0, 0]
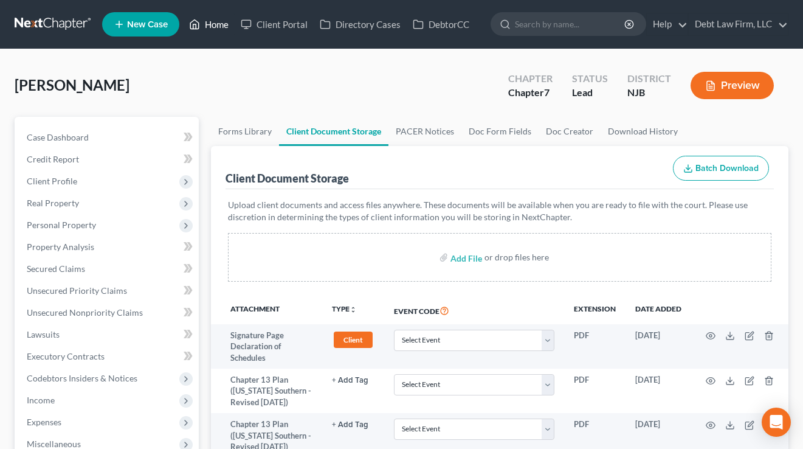
click at [211, 24] on link "Home" at bounding box center [209, 24] width 52 height 22
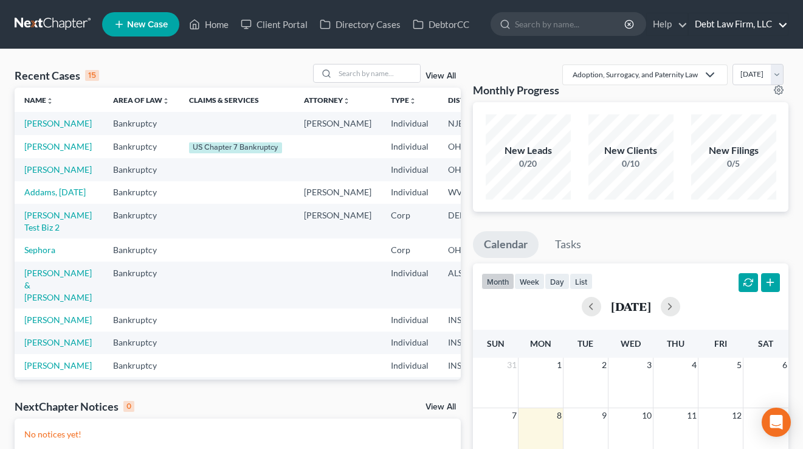
click at [744, 24] on link "Debt Law Firm, LLC" at bounding box center [738, 24] width 99 height 22
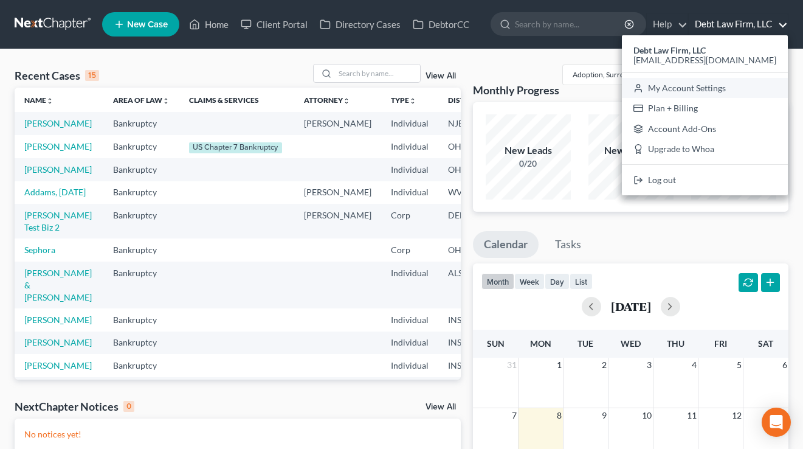
click at [716, 88] on link "My Account Settings" at bounding box center [705, 88] width 166 height 21
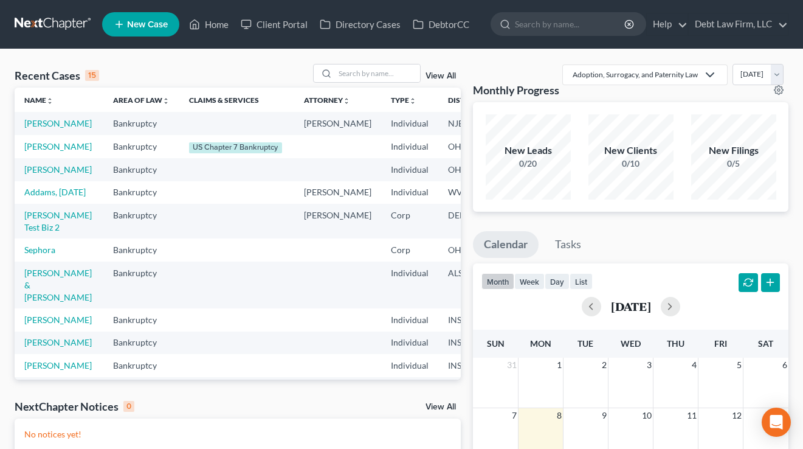
select select "61"
select select "24"
select select "36"
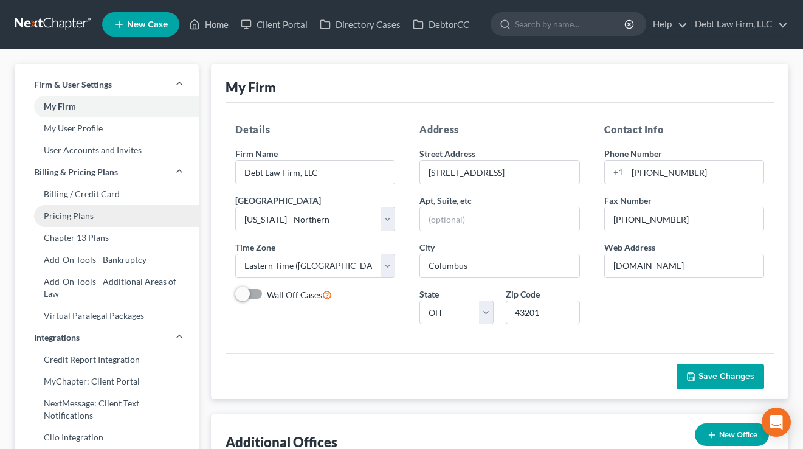
click at [71, 215] on link "Pricing Plans" at bounding box center [107, 216] width 184 height 22
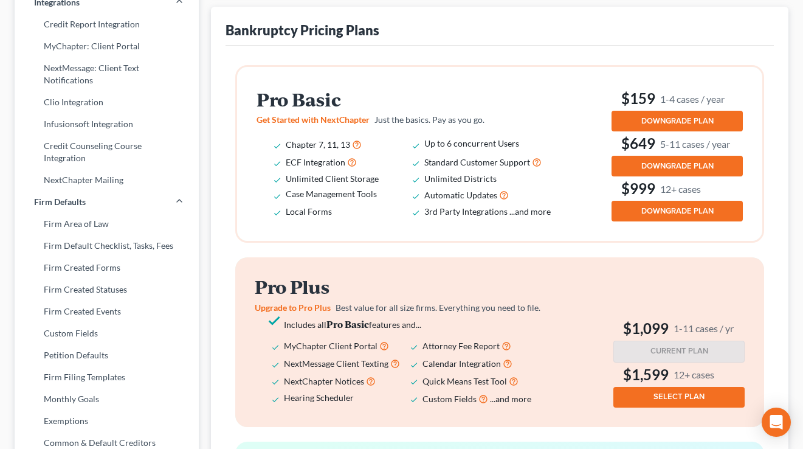
scroll to position [337, 0]
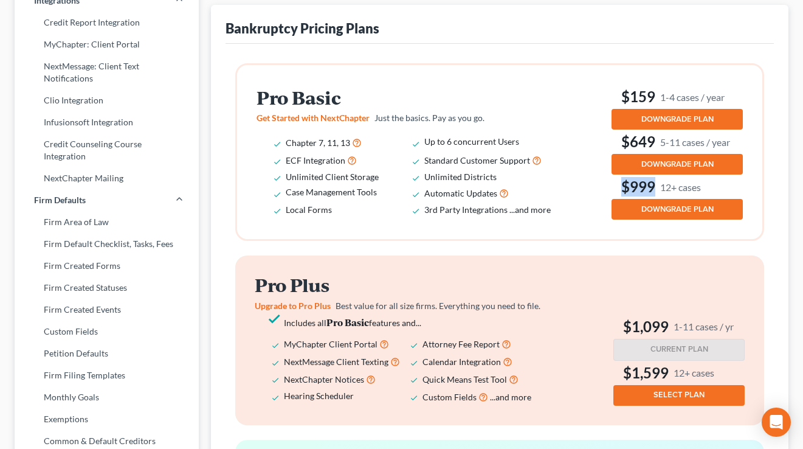
drag, startPoint x: 716, startPoint y: 187, endPoint x: 610, endPoint y: 190, distance: 105.9
click at [609, 190] on div "Pro Basic Get Started with NextChapter Just the basics. Pay as you go. Chapter …" at bounding box center [500, 152] width 487 height 135
click at [610, 190] on div "Pro Basic Get Started with NextChapter Just the basics. Pay as you go. Chapter …" at bounding box center [500, 152] width 487 height 135
drag, startPoint x: 729, startPoint y: 189, endPoint x: 612, endPoint y: 186, distance: 117.4
click at [611, 186] on div "Pro Basic Get Started with NextChapter Just the basics. Pay as you go. Chapter …" at bounding box center [500, 152] width 487 height 135
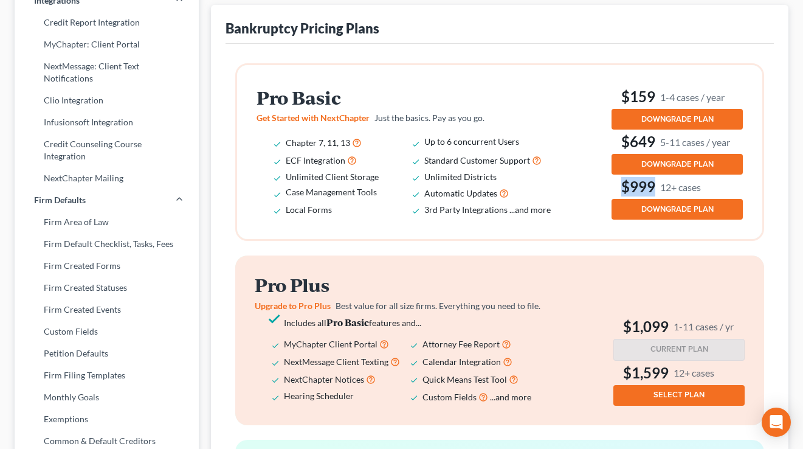
click at [612, 186] on h3 "$999 12+ cases" at bounding box center [677, 186] width 131 height 19
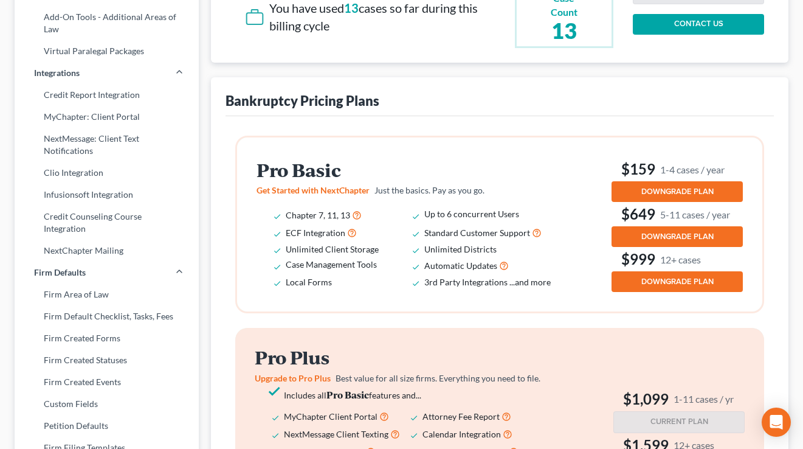
scroll to position [264, 0]
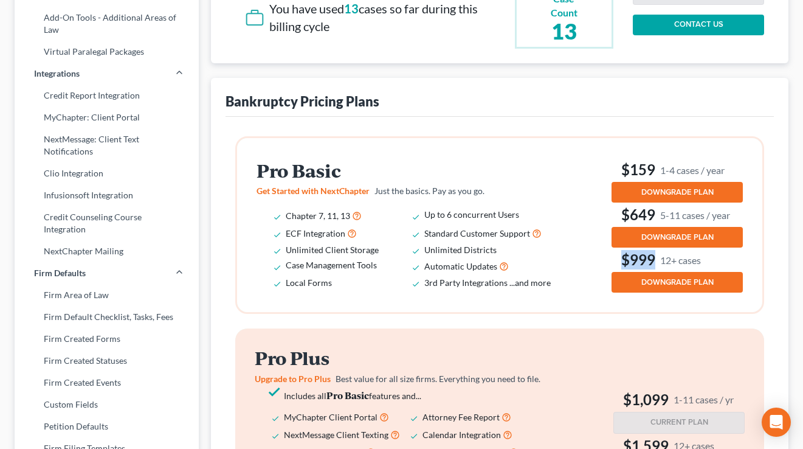
drag, startPoint x: 715, startPoint y: 258, endPoint x: 601, endPoint y: 266, distance: 114.0
click at [601, 266] on div "Pro Basic Get Started with NextChapter Just the basics. Pay as you go. Chapter …" at bounding box center [500, 225] width 487 height 135
drag, startPoint x: 351, startPoint y: 173, endPoint x: 244, endPoint y: 167, distance: 107.3
click at [244, 167] on div "Pro Basic Get Started with NextChapter Just the basics. Pay as you go. Chapter …" at bounding box center [499, 225] width 525 height 174
drag, startPoint x: 709, startPoint y: 260, endPoint x: 612, endPoint y: 247, distance: 97.5
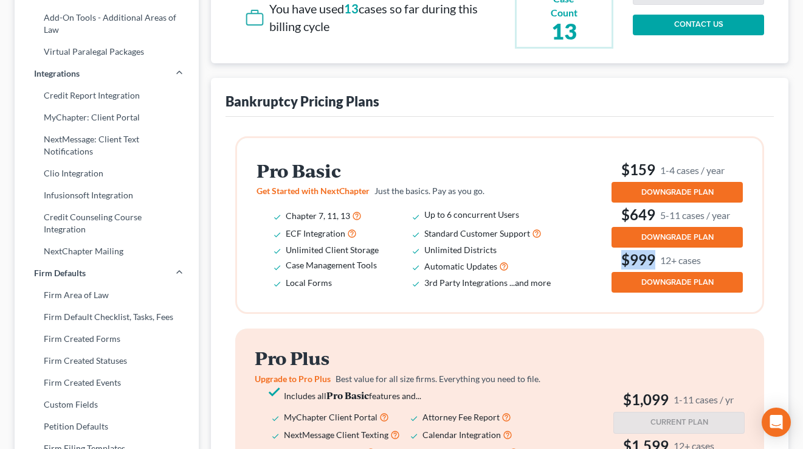
click at [612, 247] on div "$159 1-4 cases / year DOWNGRADE PLAN $649 5-11 cases / year DOWNGRADE PLAN $999…" at bounding box center [677, 225] width 131 height 135
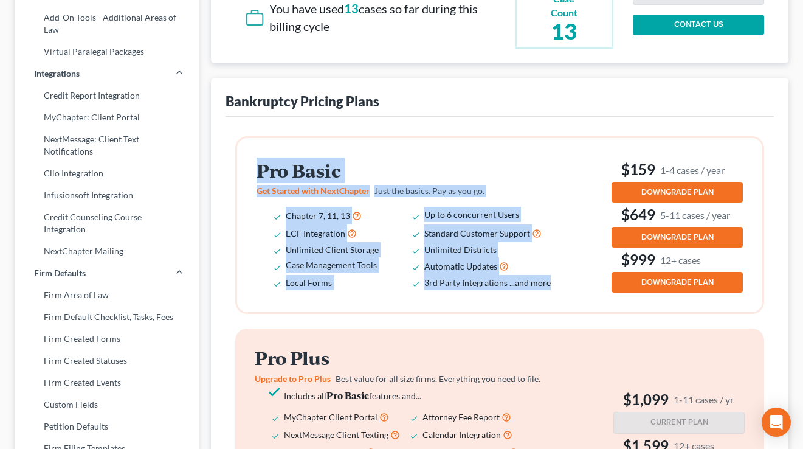
drag, startPoint x: 555, startPoint y: 284, endPoint x: 252, endPoint y: 157, distance: 328.5
click at [252, 157] on div "Pro Basic Get Started with NextChapter Just the basics. Pay as you go. Chapter …" at bounding box center [499, 225] width 525 height 174
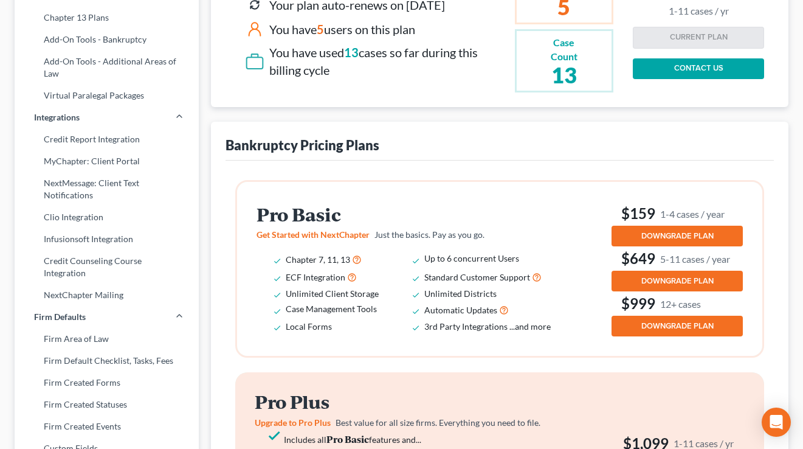
scroll to position [217, 0]
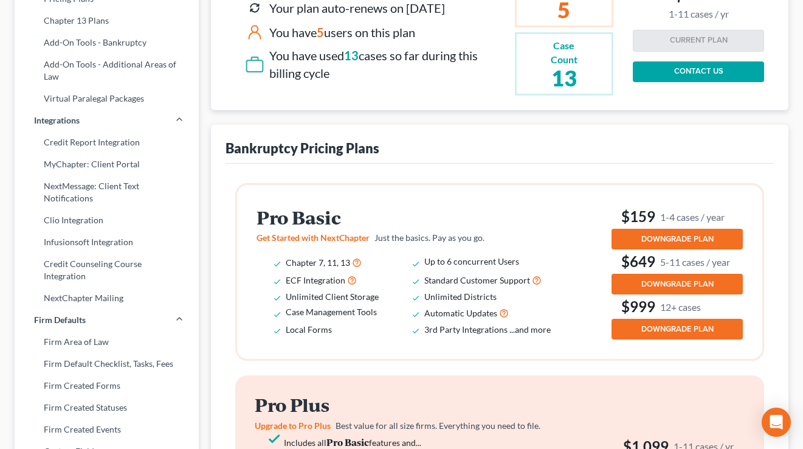
click at [455, 236] on span "Just the basics. Pay as you go." at bounding box center [430, 237] width 110 height 10
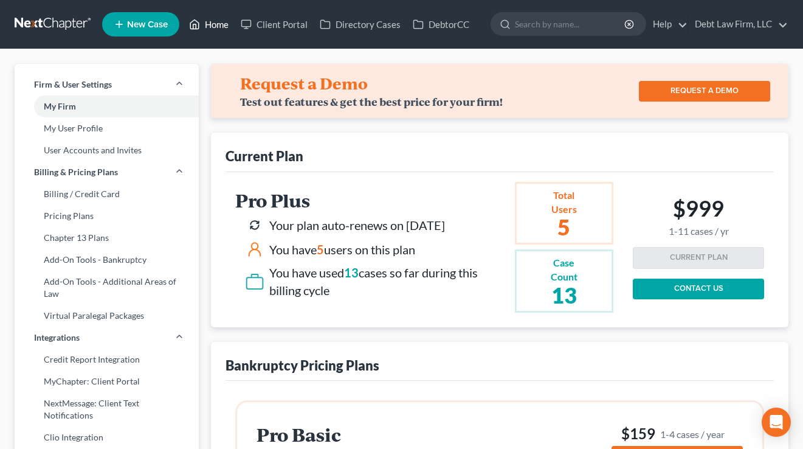
click at [218, 21] on link "Home" at bounding box center [209, 24] width 52 height 22
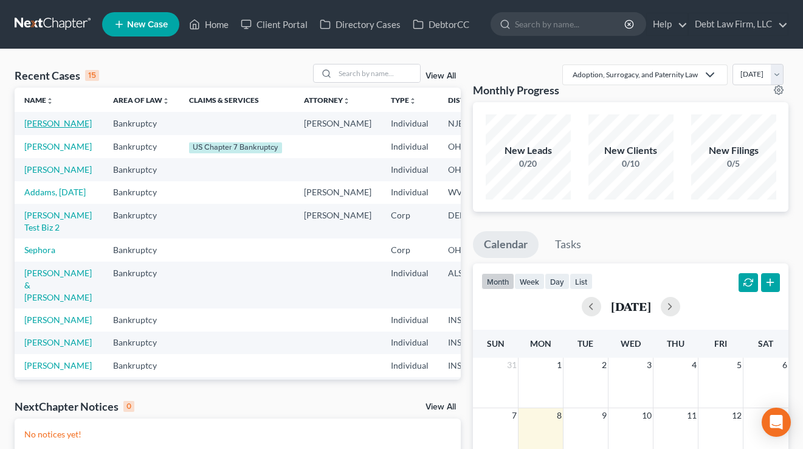
click at [39, 128] on link "Appleseed, Johnny" at bounding box center [58, 123] width 68 height 10
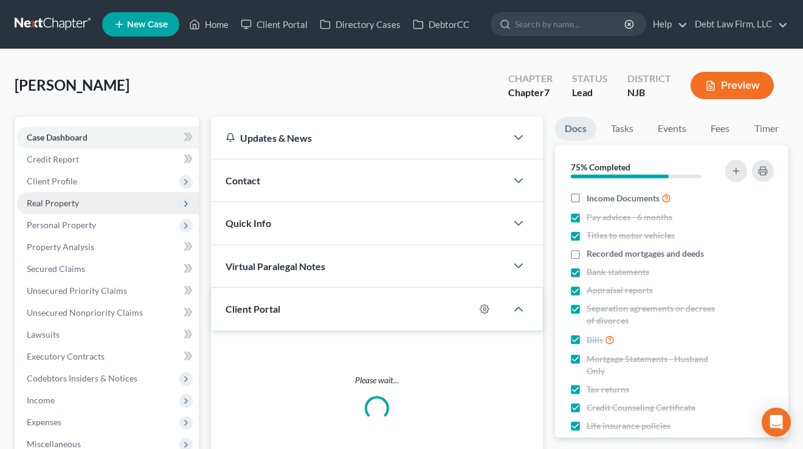
click at [72, 198] on span "Real Property" at bounding box center [53, 203] width 52 height 10
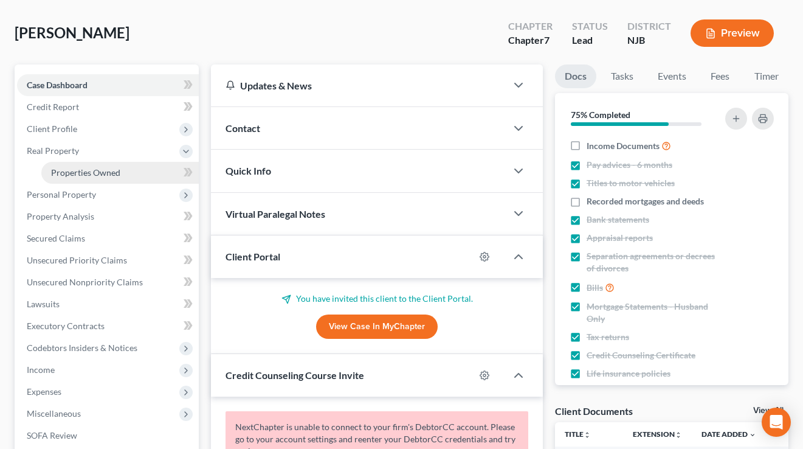
click at [90, 176] on span "Properties Owned" at bounding box center [85, 172] width 69 height 10
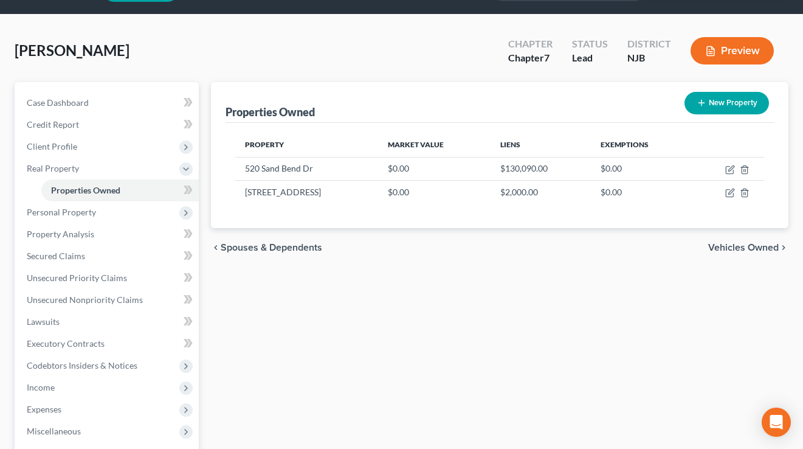
scroll to position [35, 0]
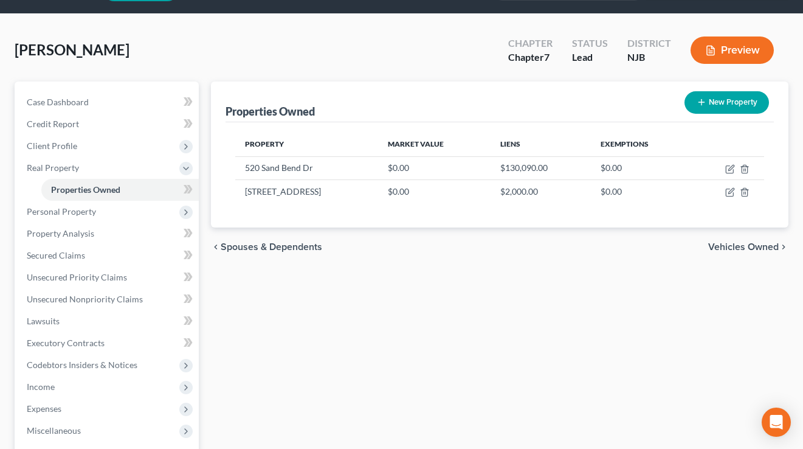
click at [715, 106] on button "New Property" at bounding box center [727, 102] width 85 height 23
select select "21"
select select "2"
select select "0"
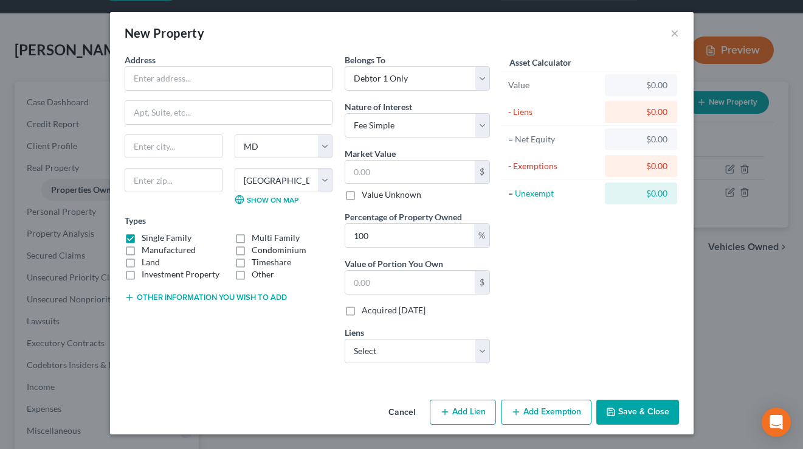
scroll to position [0, 0]
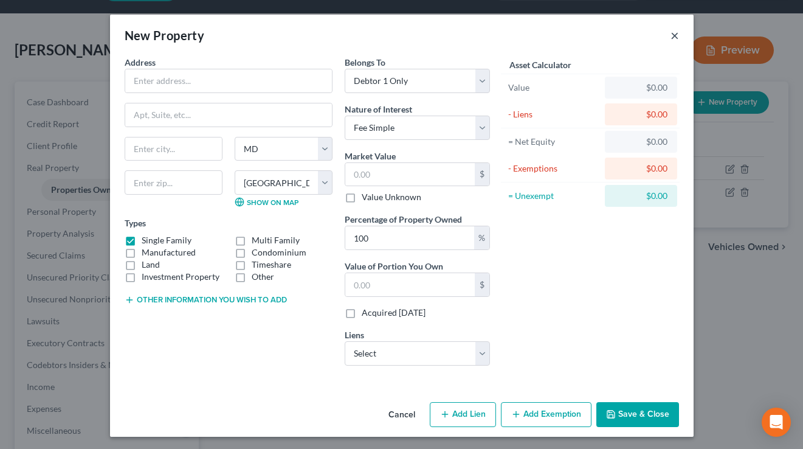
click at [676, 32] on button "×" at bounding box center [675, 35] width 9 height 15
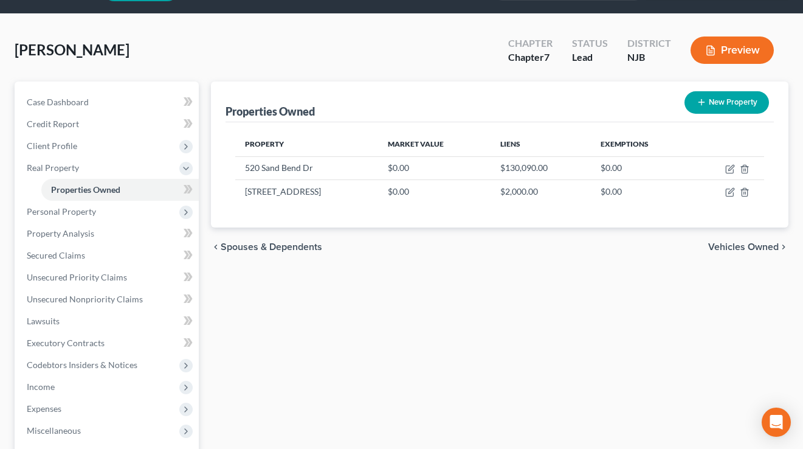
click at [726, 52] on button "Preview" at bounding box center [732, 49] width 83 height 27
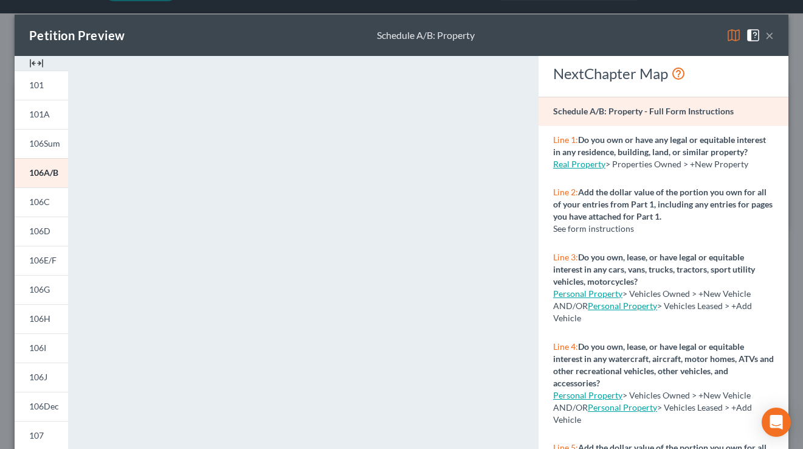
click at [767, 35] on button "×" at bounding box center [770, 35] width 9 height 15
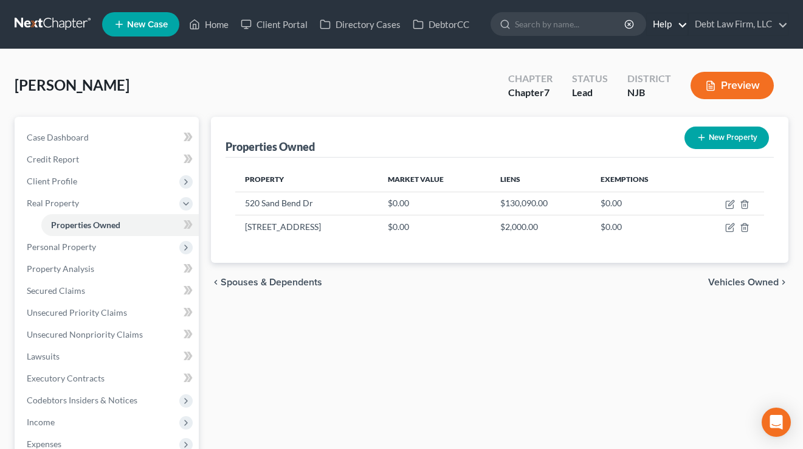
click at [660, 34] on link "Help" at bounding box center [667, 24] width 41 height 22
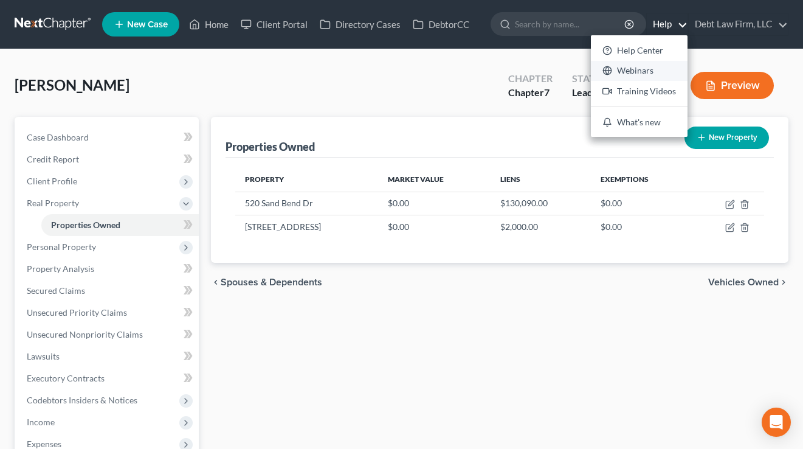
click at [630, 70] on link "Webinars" at bounding box center [639, 71] width 97 height 21
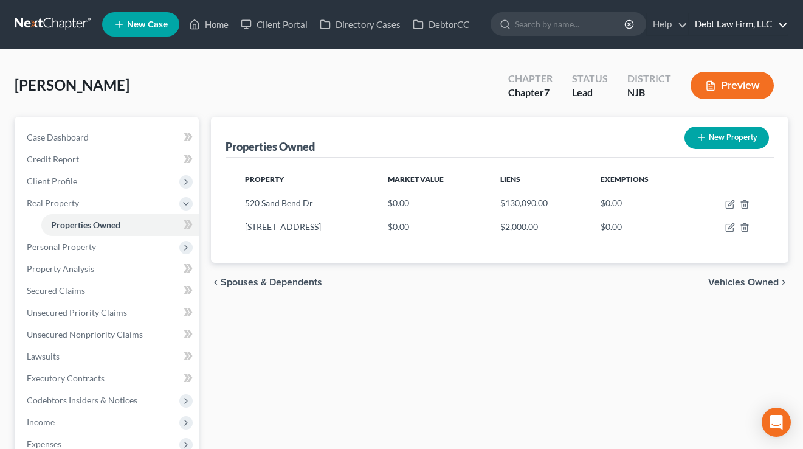
click at [746, 26] on link "Debt Law Firm, LLC" at bounding box center [738, 24] width 99 height 22
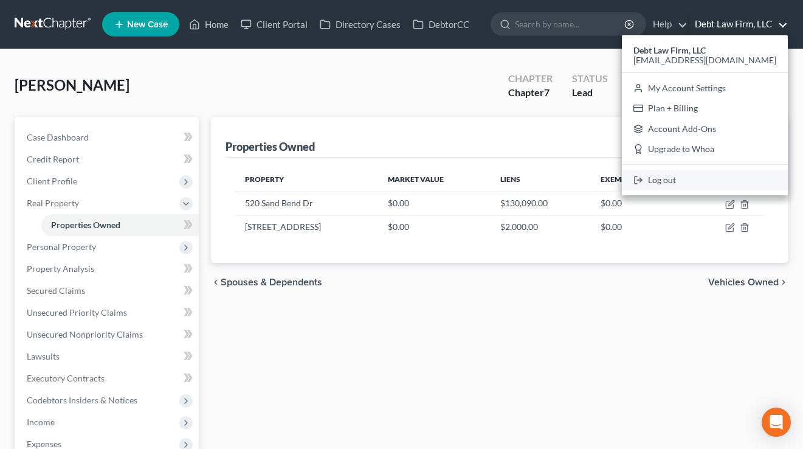
click at [721, 182] on link "Log out" at bounding box center [705, 180] width 166 height 21
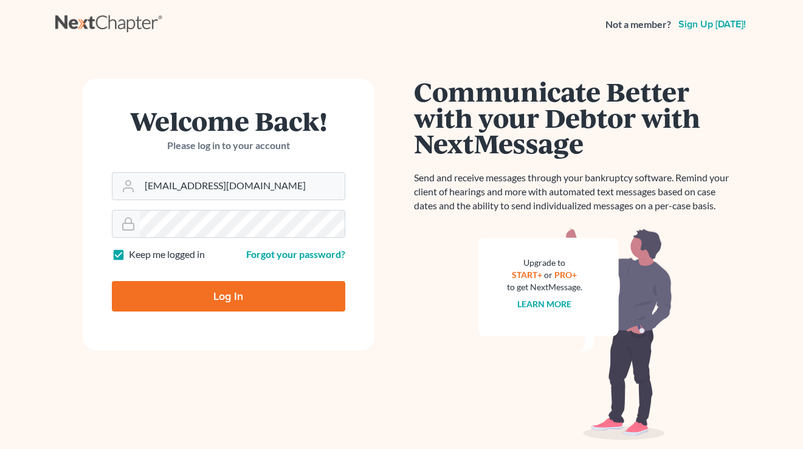
click at [246, 125] on h1 "Welcome Back!" at bounding box center [229, 121] width 234 height 26
